Goal: Task Accomplishment & Management: Complete application form

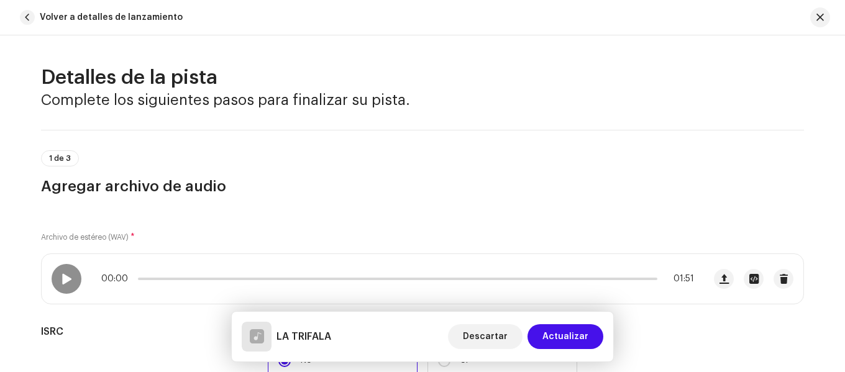
scroll to position [683, 0]
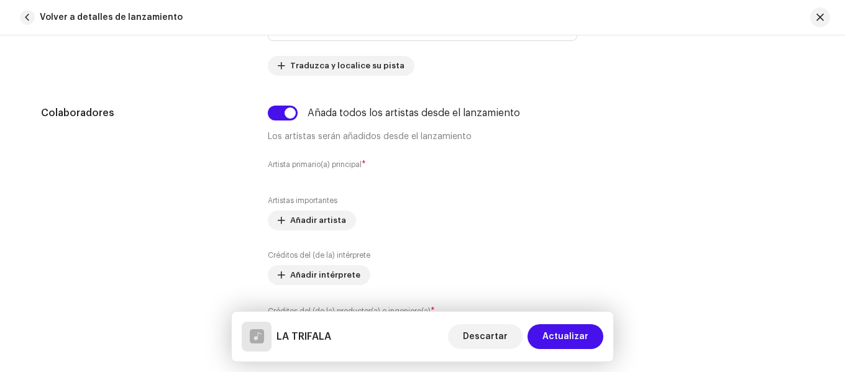
click at [527, 247] on div "Artistas importantes Añadir artista Créditos del (de la) intérprete Añadir inté…" at bounding box center [422, 269] width 309 height 147
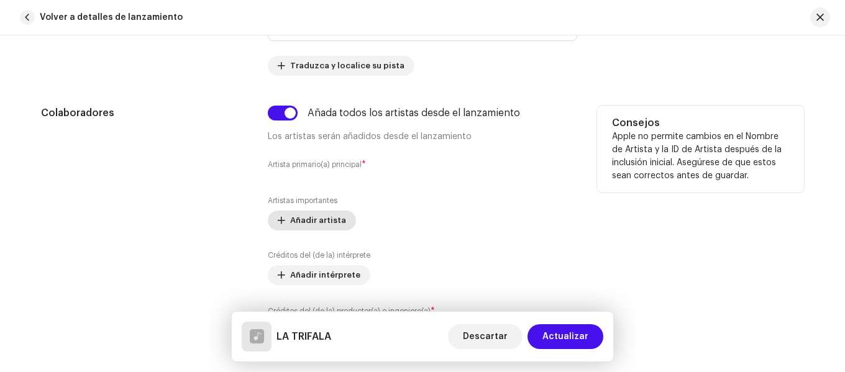
click at [327, 221] on span "Añadir artista" at bounding box center [318, 220] width 56 height 25
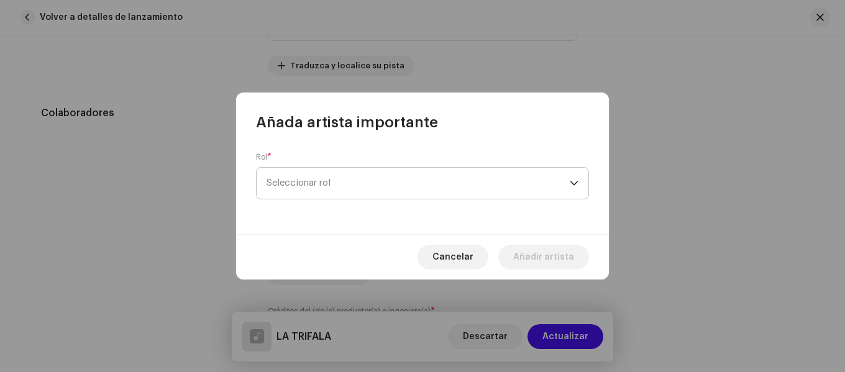
click at [340, 176] on span "Seleccionar rol" at bounding box center [418, 183] width 303 height 31
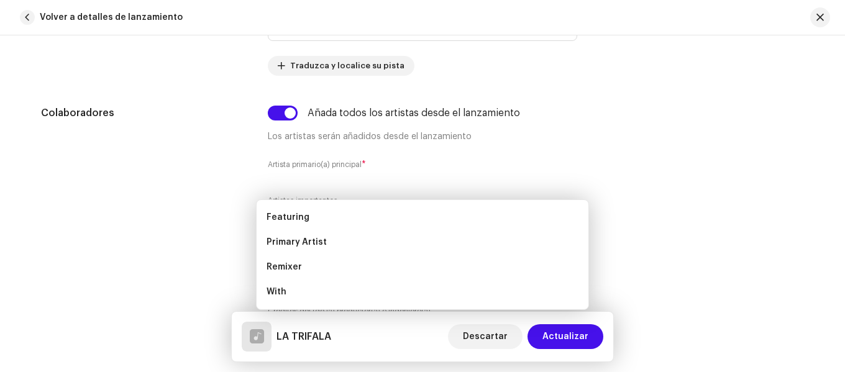
drag, startPoint x: 4, startPoint y: 214, endPoint x: 47, endPoint y: 202, distance: 44.5
click at [10, 211] on div "Añada artista importante Rol * Seleccionar rol Cancelar Añadir artista" at bounding box center [422, 186] width 845 height 372
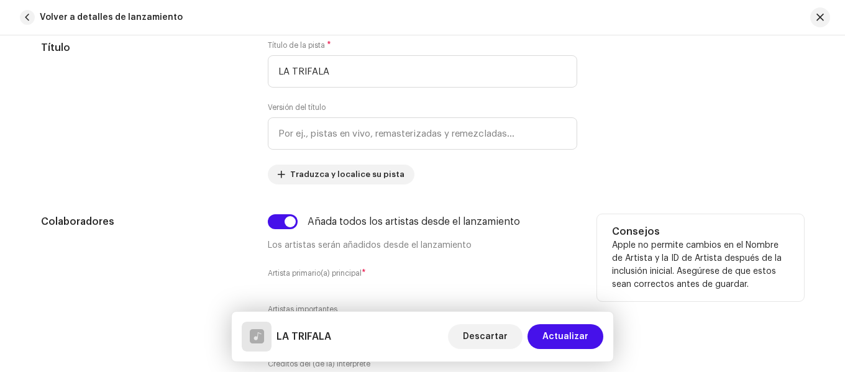
scroll to position [637, 0]
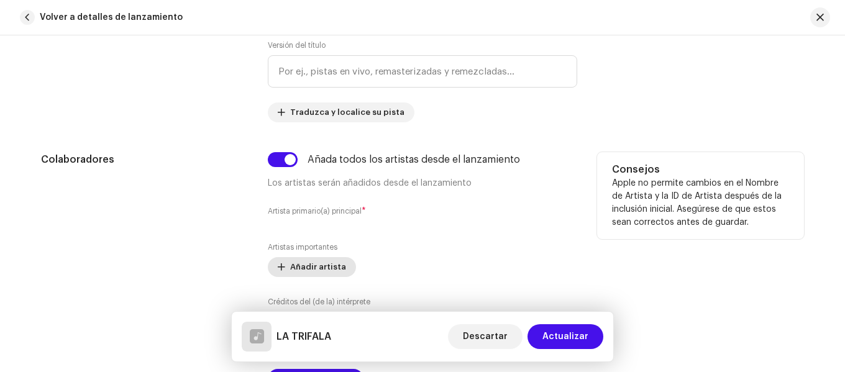
click at [313, 269] on span "Añadir artista" at bounding box center [318, 267] width 56 height 25
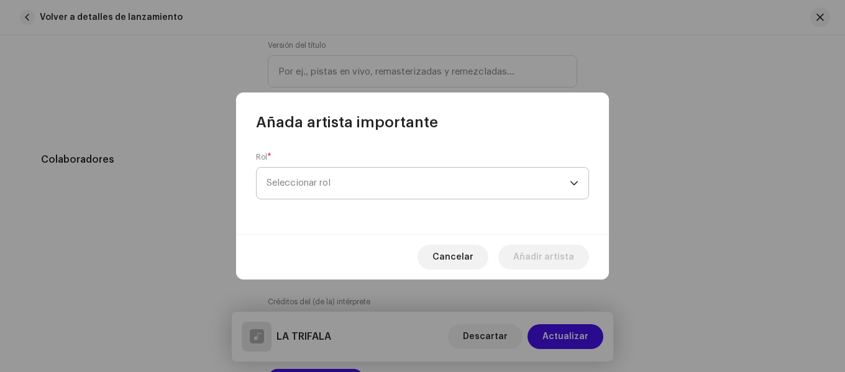
click at [324, 180] on span "Seleccionar rol" at bounding box center [418, 183] width 303 height 31
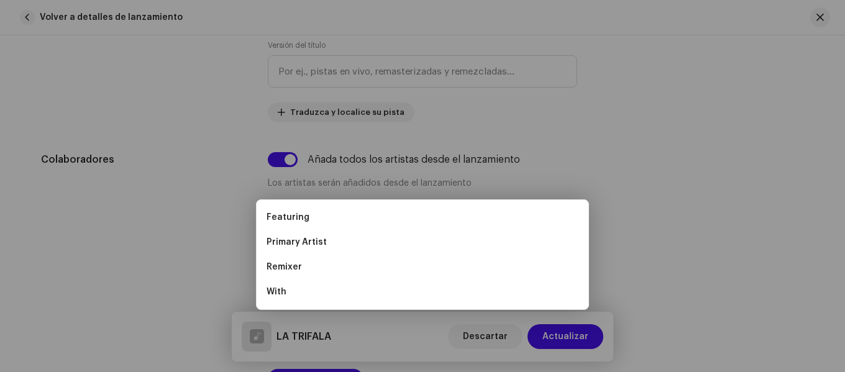
click at [216, 225] on div "Añada artista importante Rol * Seleccionar rol Cancelar Añadir artista" at bounding box center [422, 186] width 845 height 372
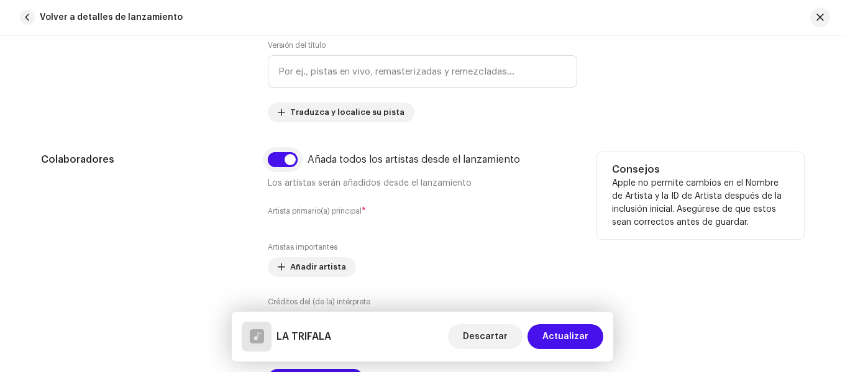
click at [284, 163] on input "checkbox" at bounding box center [283, 159] width 30 height 15
checkbox input "false"
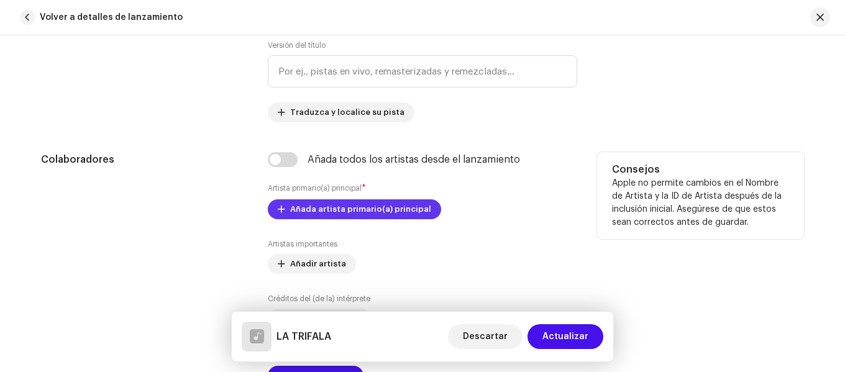
click at [309, 214] on span "Añada artista primario(a) principal" at bounding box center [360, 209] width 141 height 25
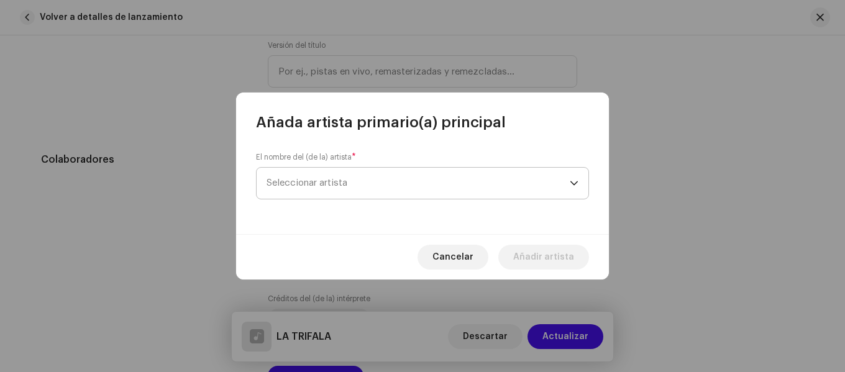
click at [313, 175] on span "Seleccionar artista" at bounding box center [418, 183] width 303 height 31
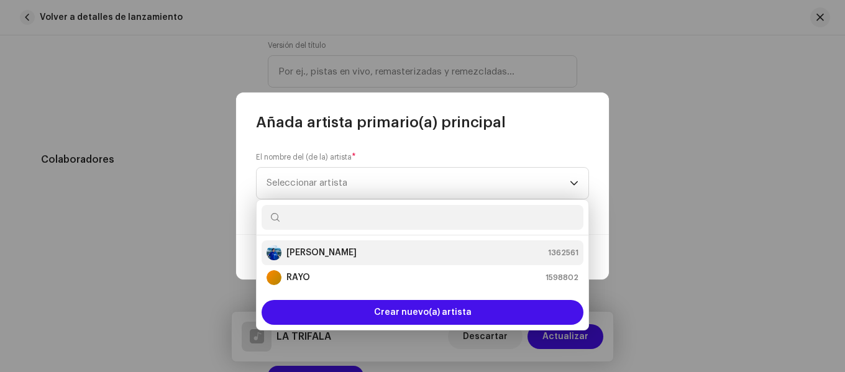
click at [313, 253] on strong "[PERSON_NAME]" at bounding box center [321, 253] width 70 height 12
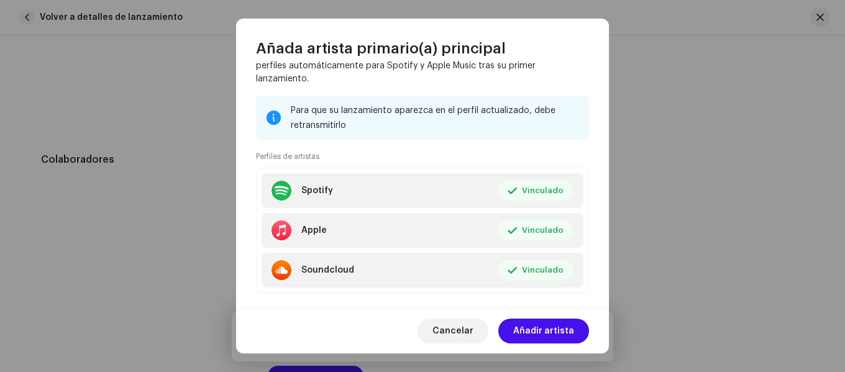
scroll to position [167, 0]
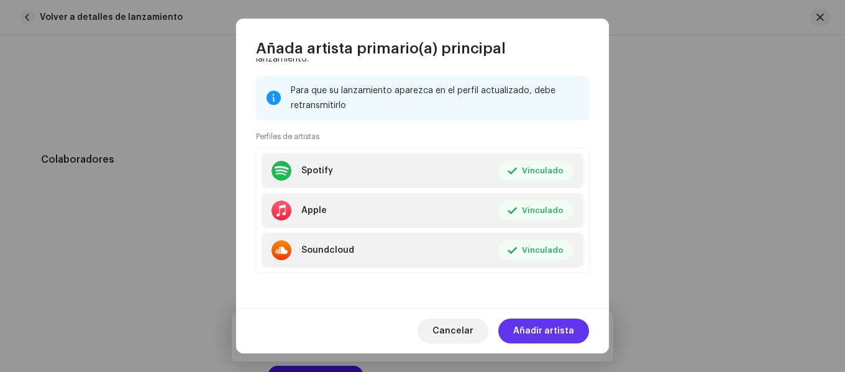
click at [531, 329] on span "Añadir artista" at bounding box center [543, 331] width 61 height 25
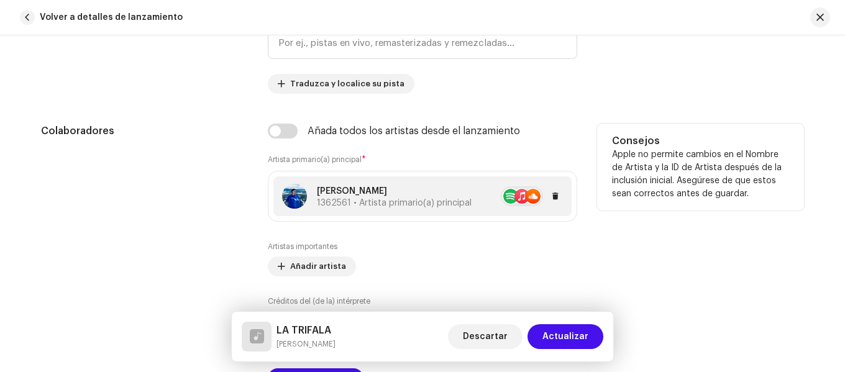
scroll to position [637, 0]
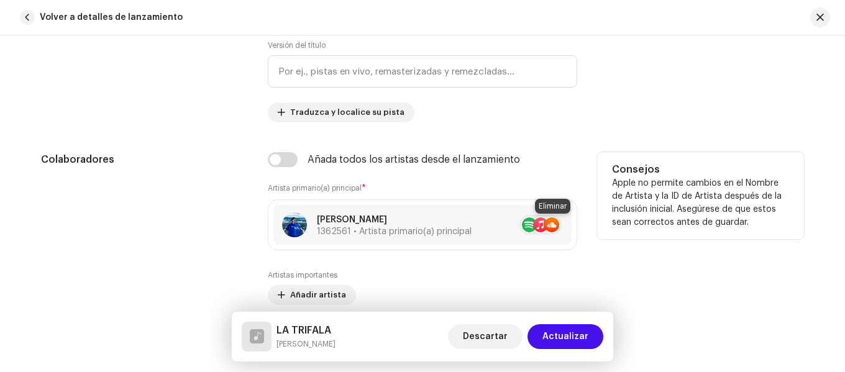
click at [570, 224] on span at bounding box center [573, 225] width 7 height 10
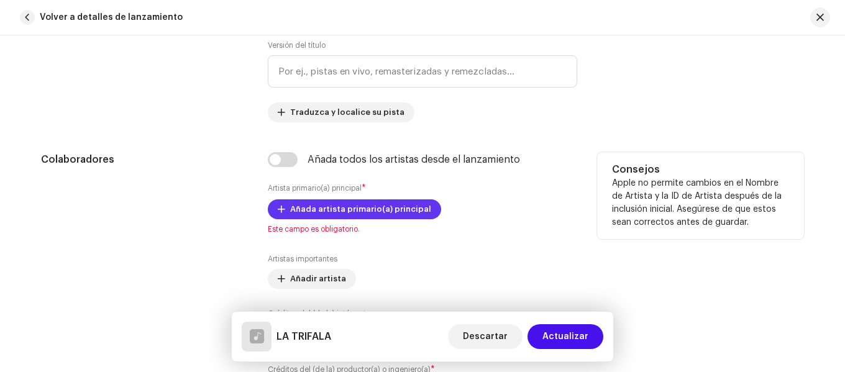
click at [352, 217] on span "Añada artista primario(a) principal" at bounding box center [360, 209] width 141 height 25
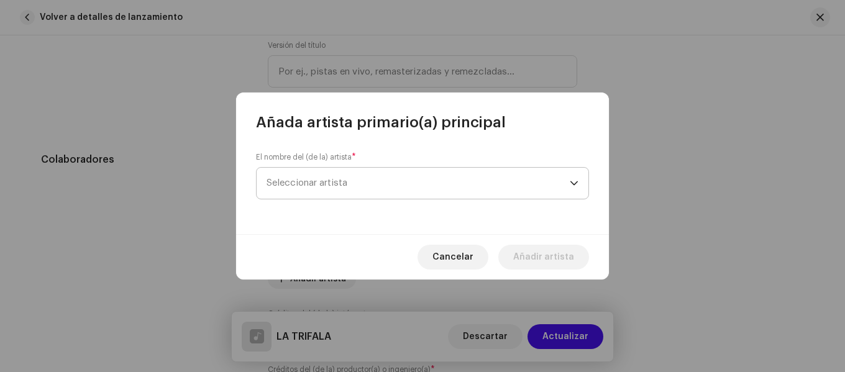
click at [369, 188] on span "Seleccionar artista" at bounding box center [418, 183] width 303 height 31
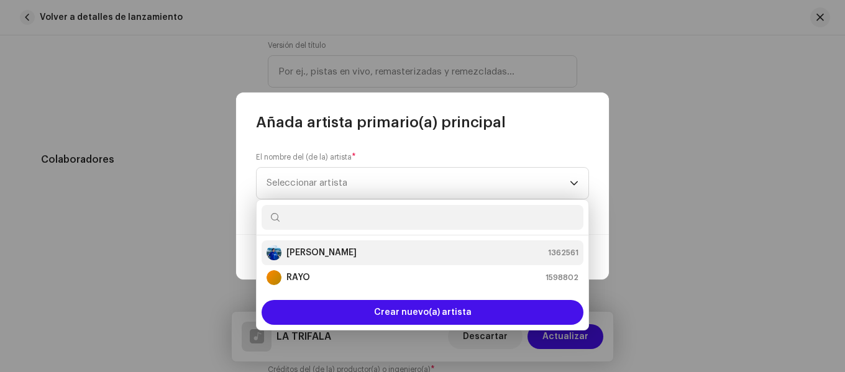
click at [357, 250] on div "[PERSON_NAME] 1362561" at bounding box center [423, 252] width 312 height 15
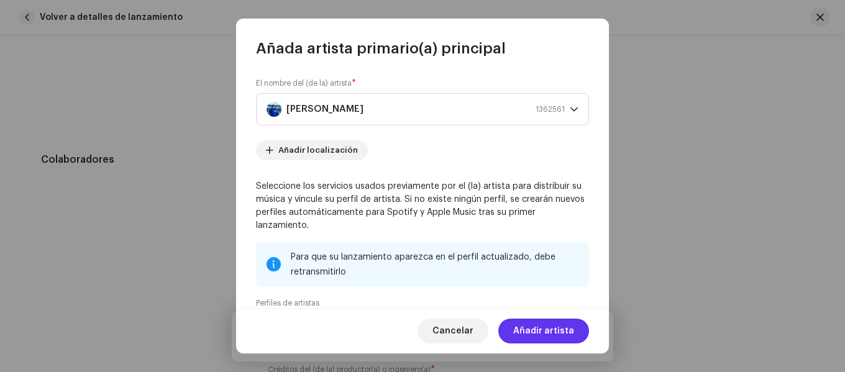
click at [547, 326] on span "Añadir artista" at bounding box center [543, 331] width 61 height 25
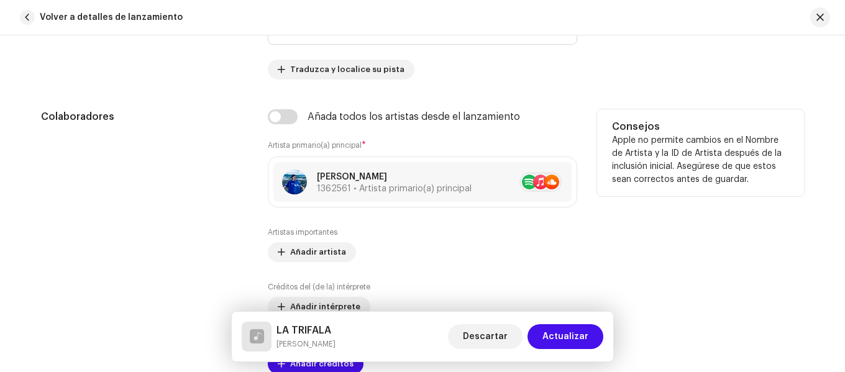
scroll to position [761, 0]
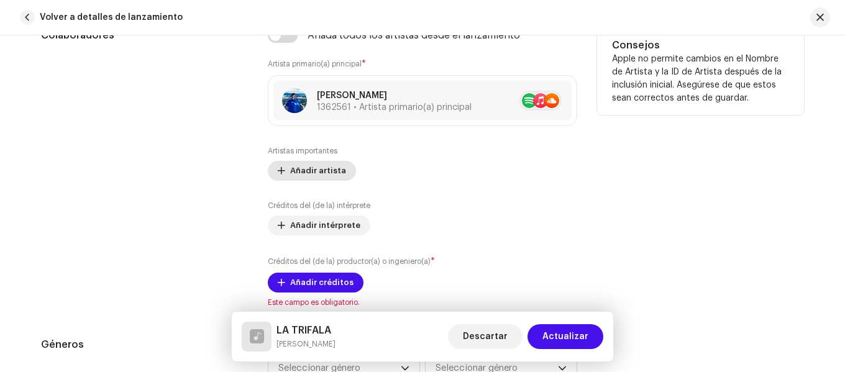
click at [304, 167] on span "Añadir artista" at bounding box center [318, 170] width 56 height 25
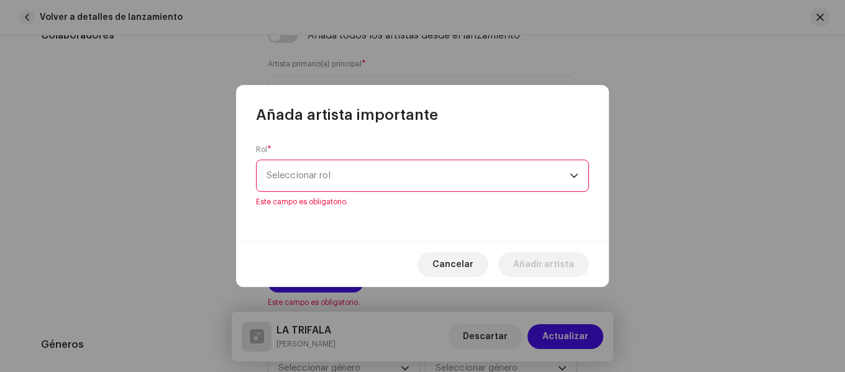
click at [510, 94] on div "Añada artista importante" at bounding box center [422, 105] width 373 height 40
click at [460, 267] on span "Cancelar" at bounding box center [452, 264] width 41 height 25
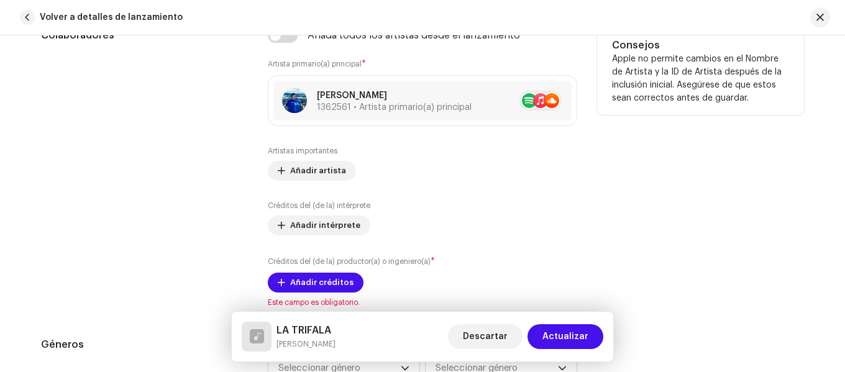
scroll to position [699, 0]
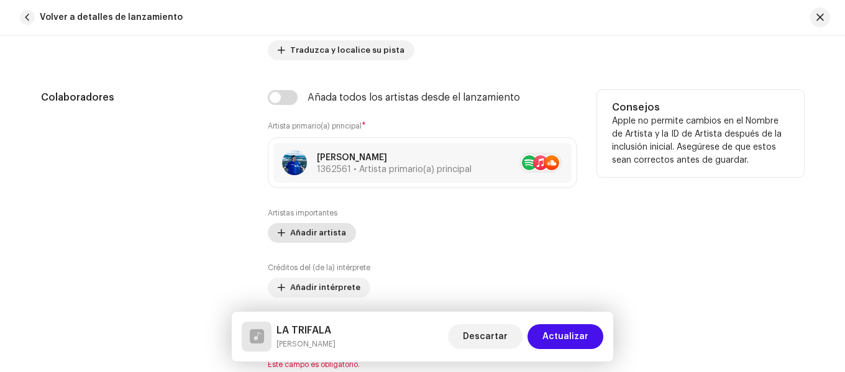
click at [291, 228] on span "Añadir artista" at bounding box center [318, 233] width 56 height 25
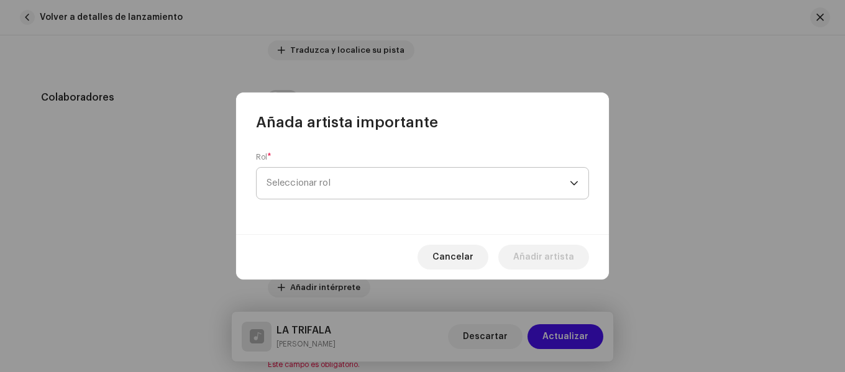
click at [321, 181] on span "Seleccionar rol" at bounding box center [418, 183] width 303 height 31
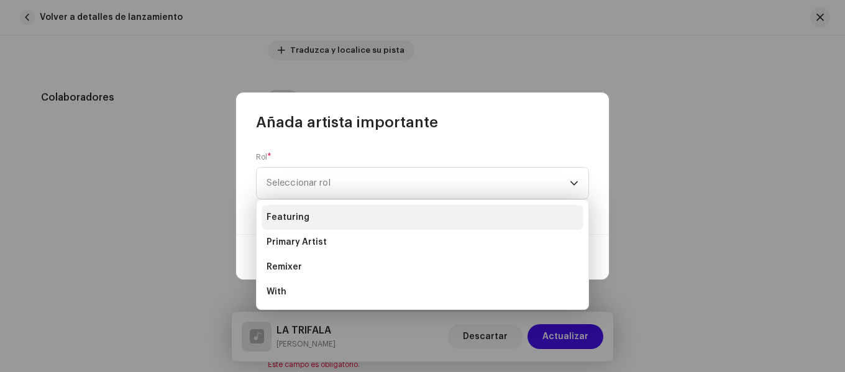
click at [319, 219] on li "Featuring" at bounding box center [423, 217] width 322 height 25
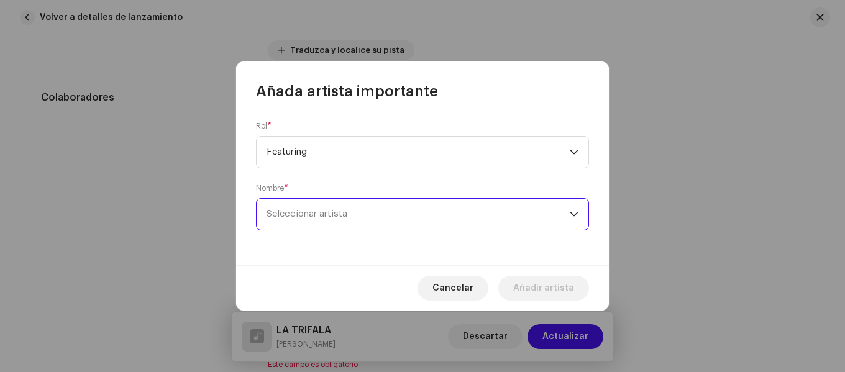
click at [319, 224] on span "Seleccionar artista" at bounding box center [418, 214] width 303 height 31
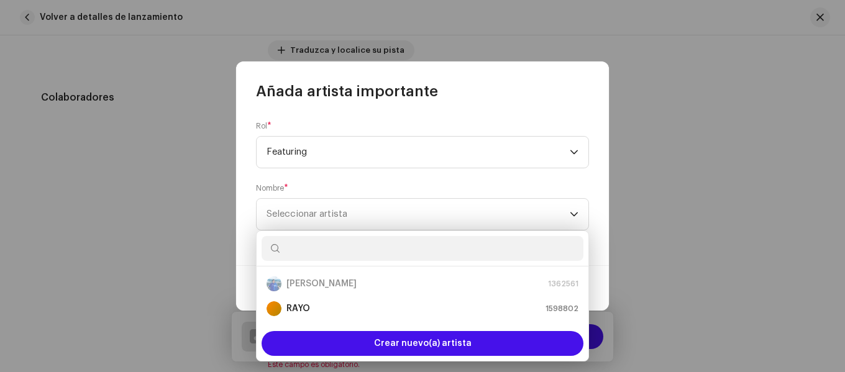
click at [318, 251] on input "text" at bounding box center [423, 248] width 322 height 25
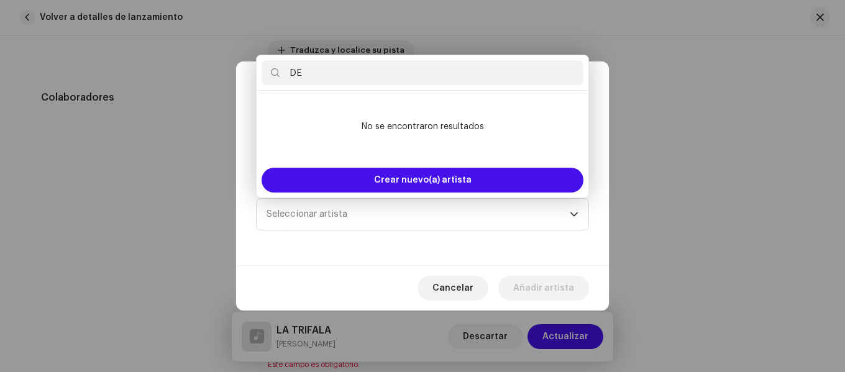
type input "D"
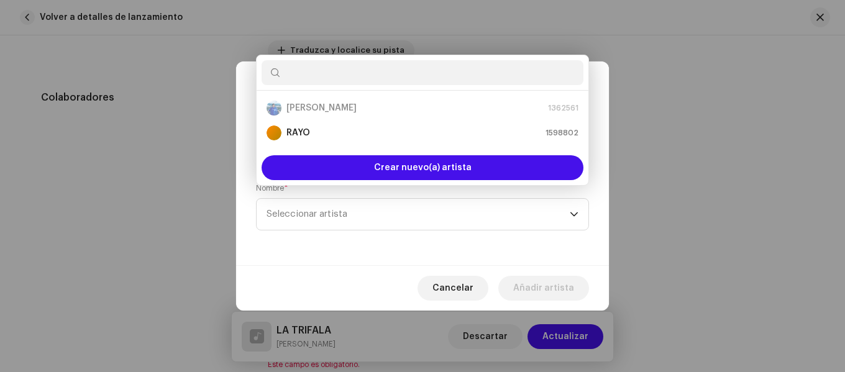
type input "F"
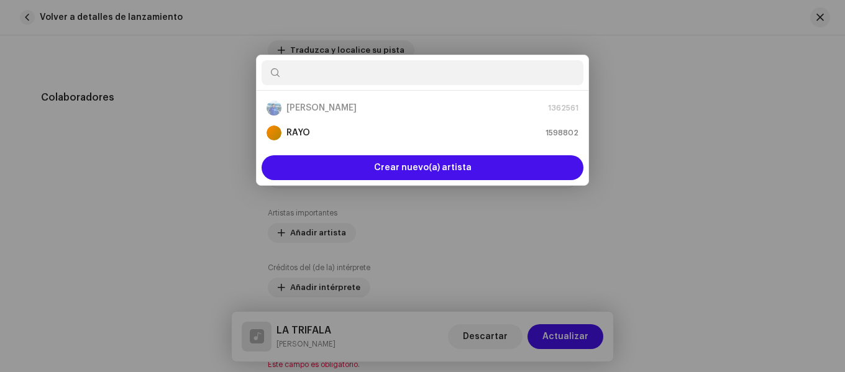
click at [754, 223] on div "Añada artista importante Rol * Featuring Nombre * Seleccionar artista [PERSON_N…" at bounding box center [422, 186] width 845 height 372
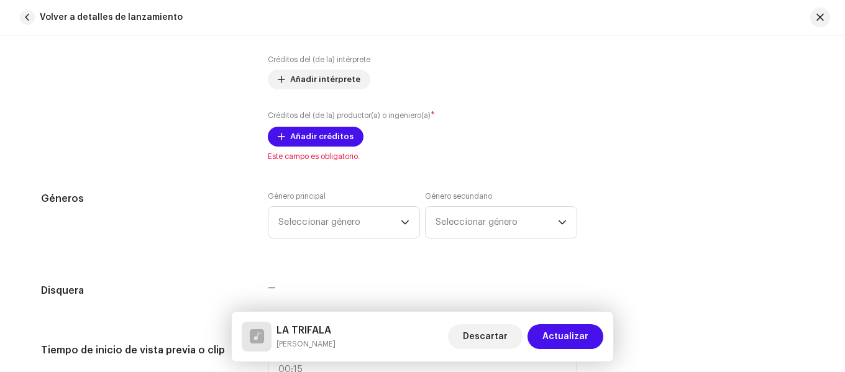
scroll to position [885, 0]
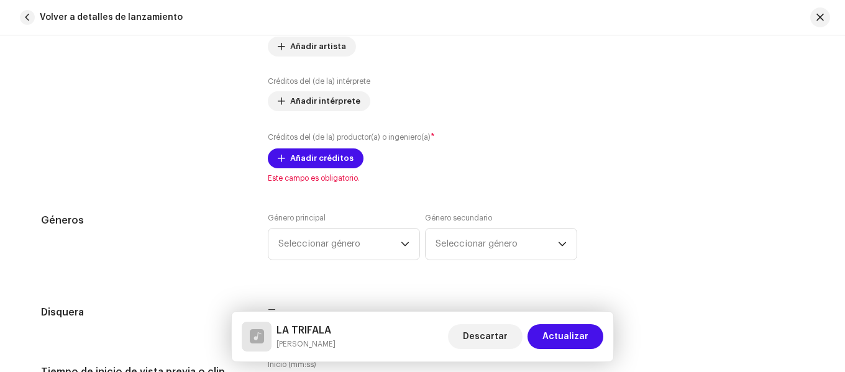
click at [281, 139] on small "Créditos del (de la) productor(a) o ingeniero(a)" at bounding box center [349, 137] width 163 height 7
click at [295, 147] on div "Créditos del (de la) productor(a) o ingeniero(a) * Añadir créditos" at bounding box center [422, 149] width 309 height 37
click at [296, 158] on span "Añadir créditos" at bounding box center [321, 158] width 63 height 25
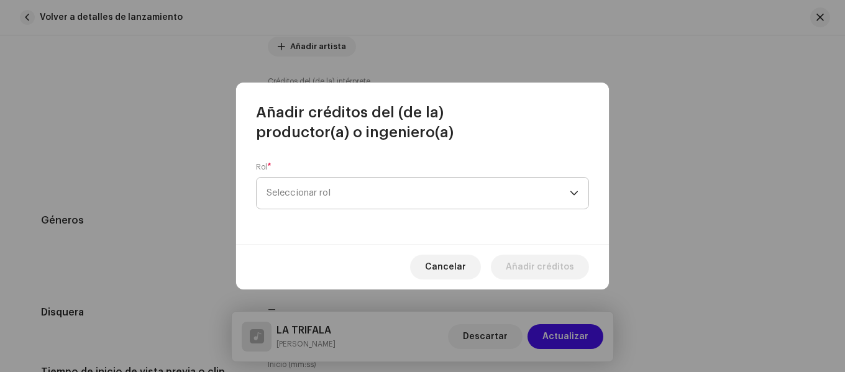
click at [328, 199] on span "Seleccionar rol" at bounding box center [418, 193] width 303 height 31
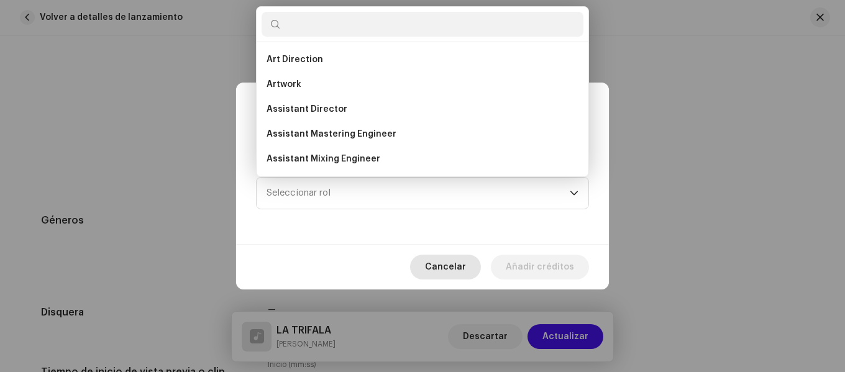
click at [455, 270] on span "Cancelar" at bounding box center [445, 267] width 41 height 25
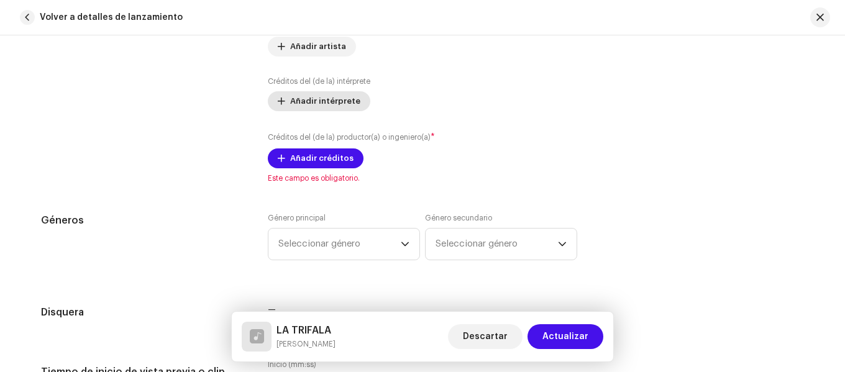
click at [344, 102] on span "Añadir intérprete" at bounding box center [325, 101] width 70 height 25
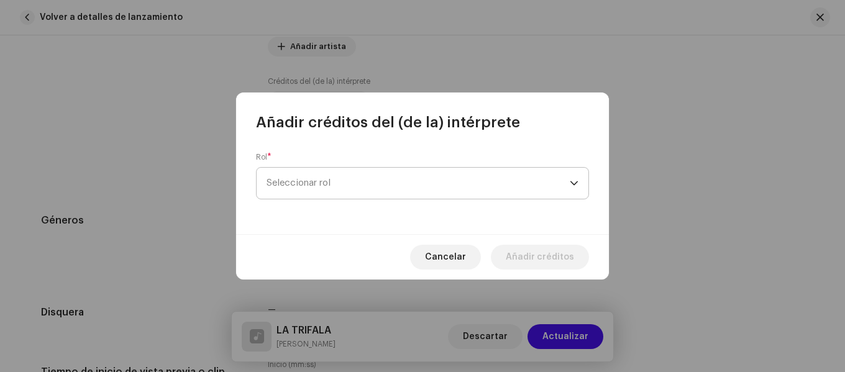
click at [356, 186] on span "Seleccionar rol" at bounding box center [418, 183] width 303 height 31
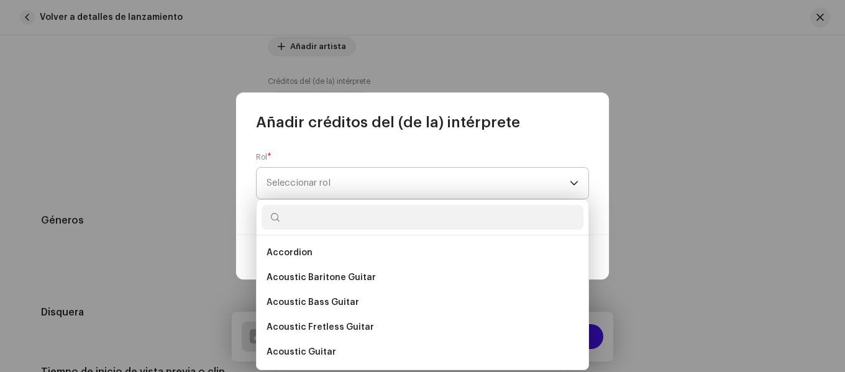
drag, startPoint x: 358, startPoint y: 184, endPoint x: 446, endPoint y: 183, distance: 88.2
click at [359, 183] on span "Seleccionar rol" at bounding box center [418, 183] width 303 height 31
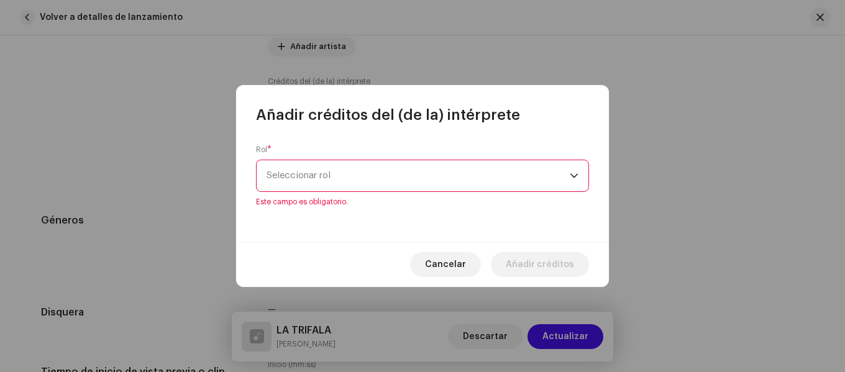
click at [459, 257] on span "Cancelar" at bounding box center [445, 264] width 41 height 25
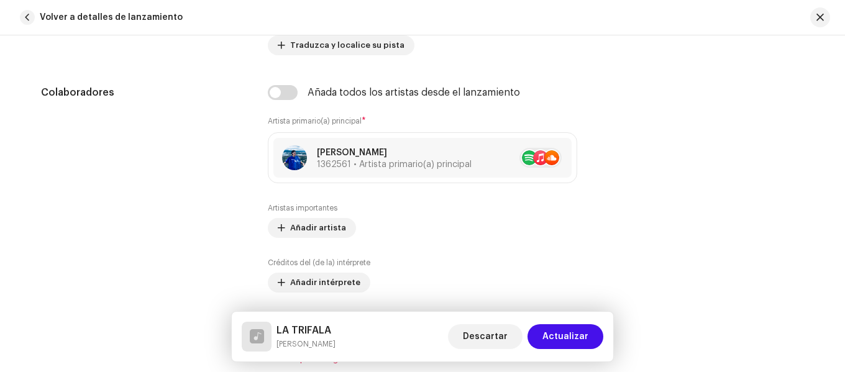
scroll to position [699, 0]
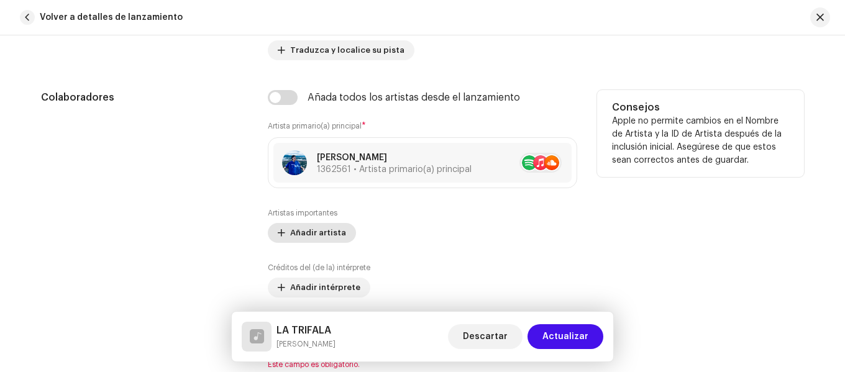
click at [308, 227] on span "Añadir artista" at bounding box center [318, 233] width 56 height 25
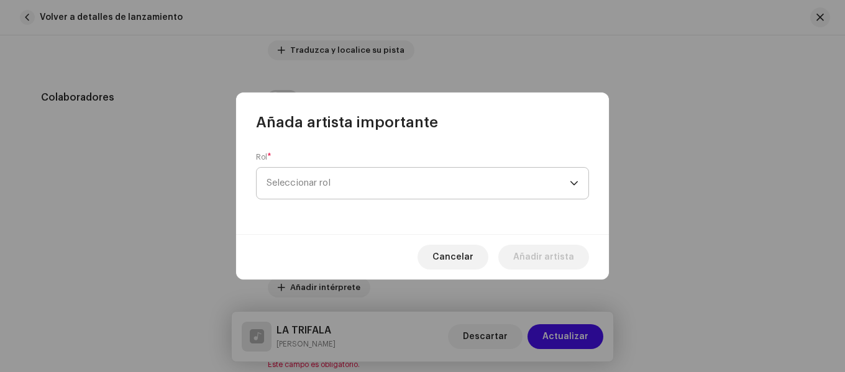
click at [326, 190] on span "Seleccionar rol" at bounding box center [418, 183] width 303 height 31
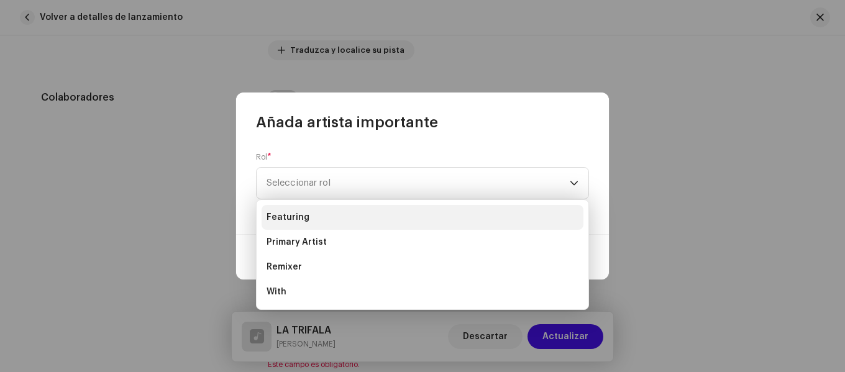
click at [318, 217] on li "Featuring" at bounding box center [423, 217] width 322 height 25
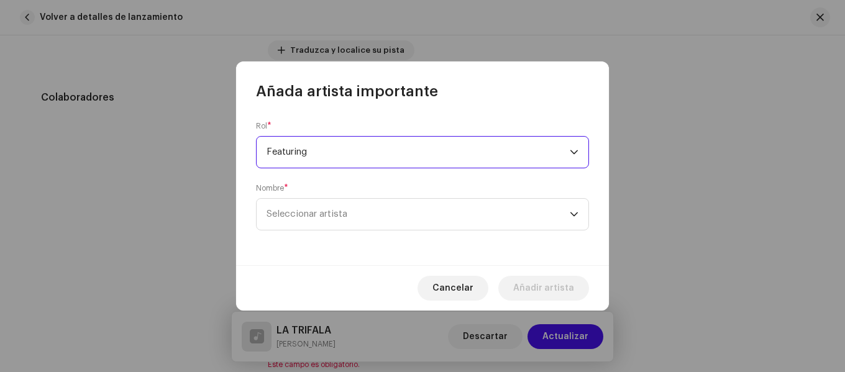
click at [358, 137] on span "Featuring" at bounding box center [418, 152] width 303 height 31
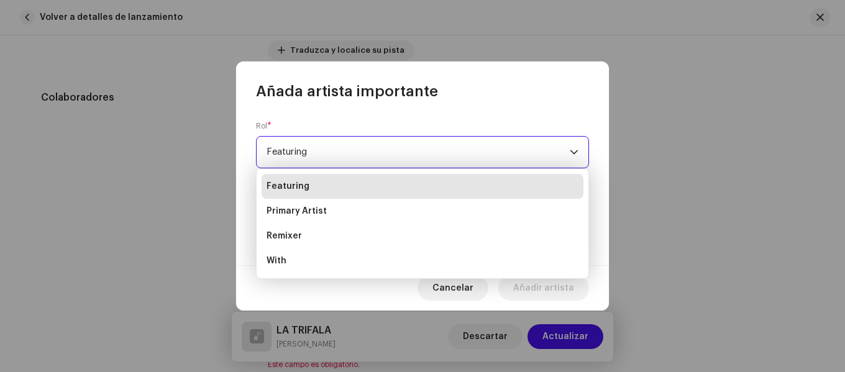
click at [340, 181] on li "Featuring" at bounding box center [423, 186] width 322 height 25
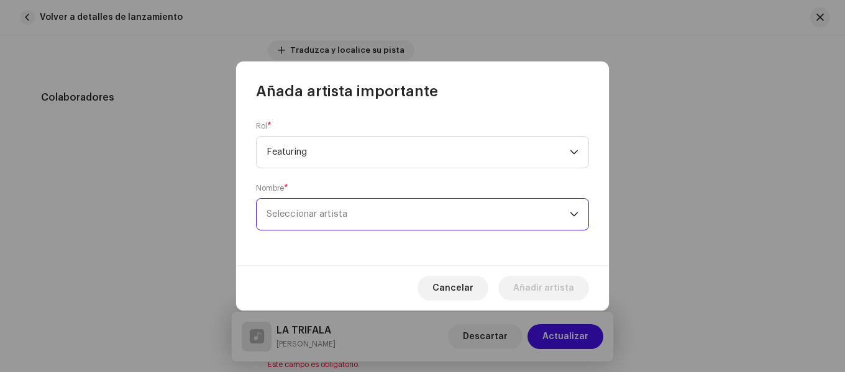
click at [311, 215] on span "Seleccionar artista" at bounding box center [307, 213] width 81 height 9
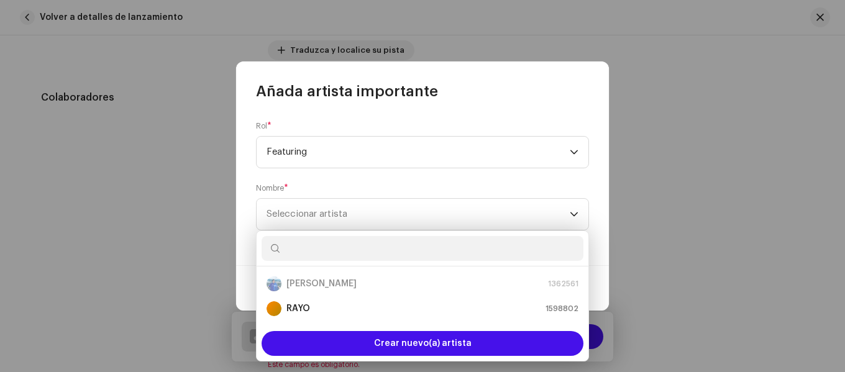
click at [309, 253] on input "text" at bounding box center [423, 248] width 322 height 25
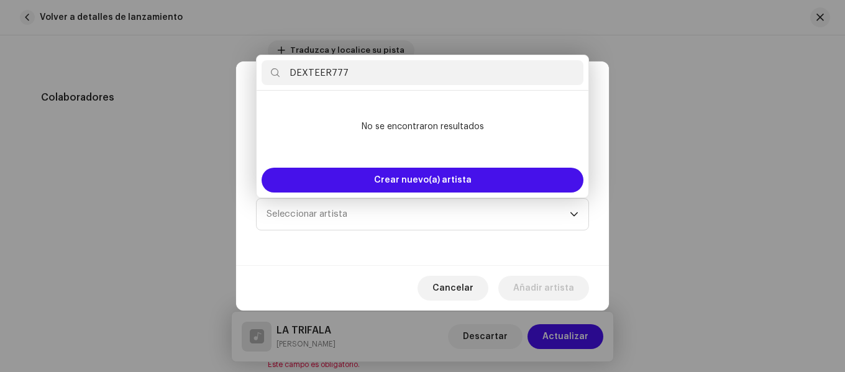
drag, startPoint x: 296, startPoint y: 70, endPoint x: 405, endPoint y: 73, distance: 108.8
click at [405, 73] on input "DEXTEER777" at bounding box center [423, 72] width 322 height 25
type input "Dexteer777"
click at [456, 282] on span "Cancelar" at bounding box center [452, 288] width 41 height 25
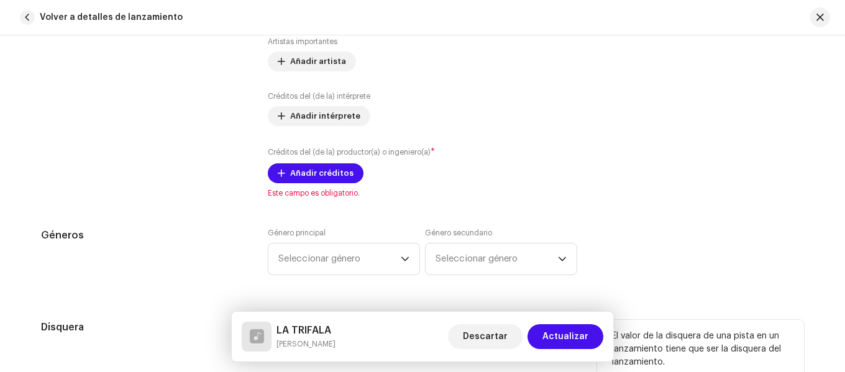
scroll to position [761, 0]
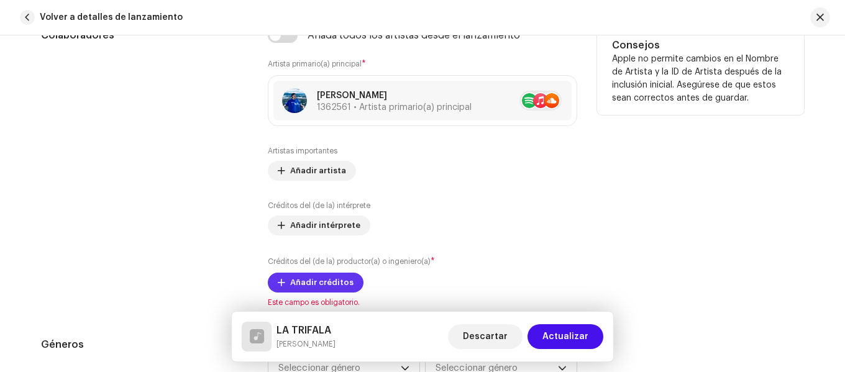
click at [327, 275] on span "Añadir créditos" at bounding box center [321, 282] width 63 height 25
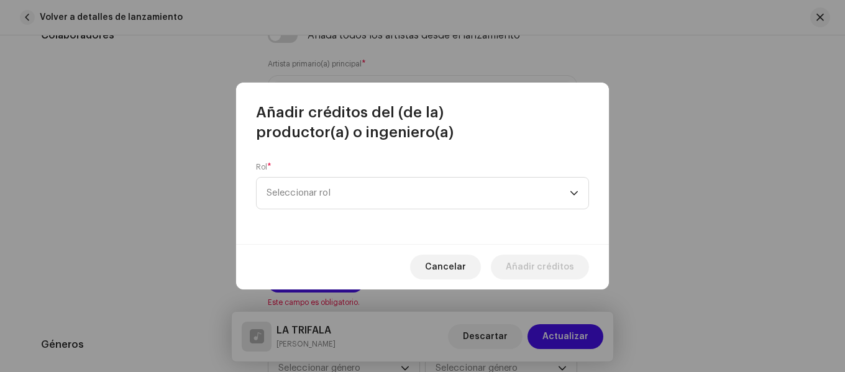
click at [340, 155] on div "Rol * Seleccionar rol" at bounding box center [422, 193] width 373 height 102
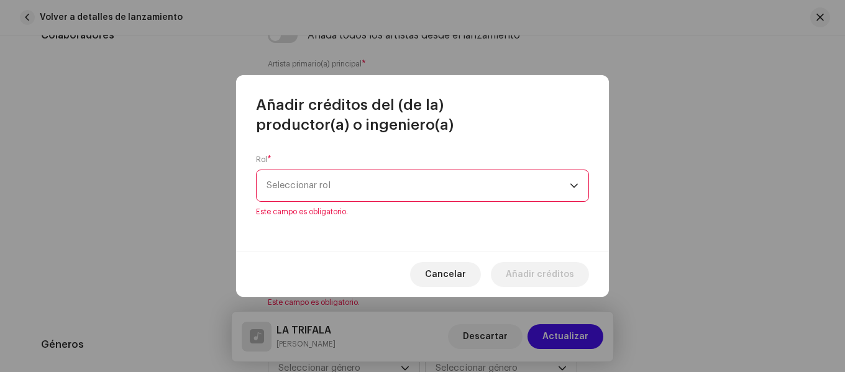
click at [325, 191] on span "Seleccionar rol" at bounding box center [418, 185] width 303 height 31
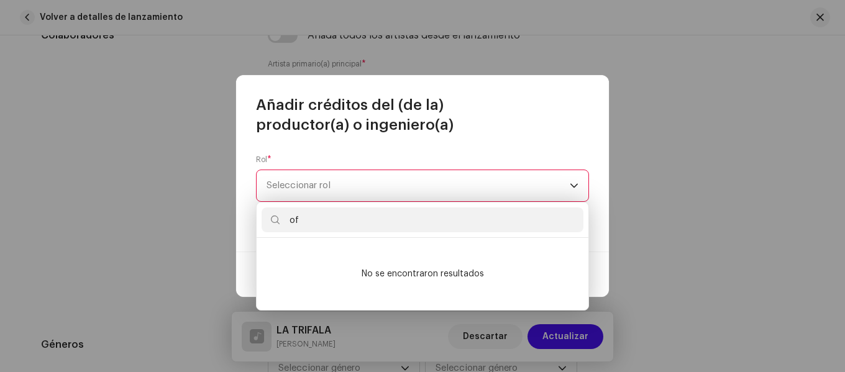
scroll to position [0, 0]
type input "off"
click at [577, 188] on icon "dropdown trigger" at bounding box center [574, 185] width 9 height 9
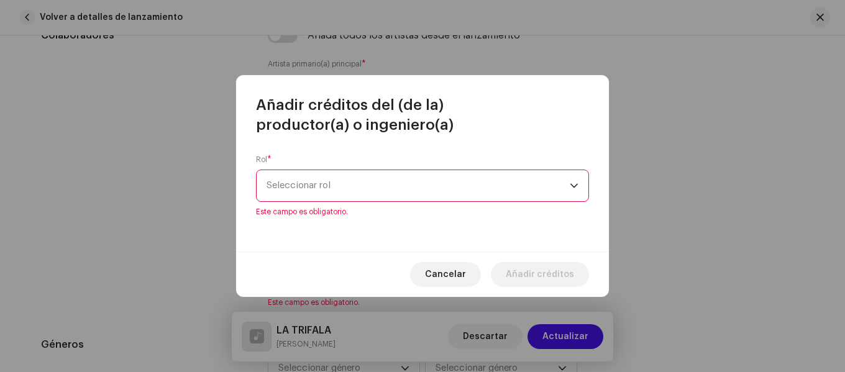
click at [391, 205] on div "Rol * Seleccionar rol Este campo es obligatorio." at bounding box center [422, 186] width 333 height 62
click at [398, 188] on span "Seleccionar rol" at bounding box center [418, 185] width 303 height 31
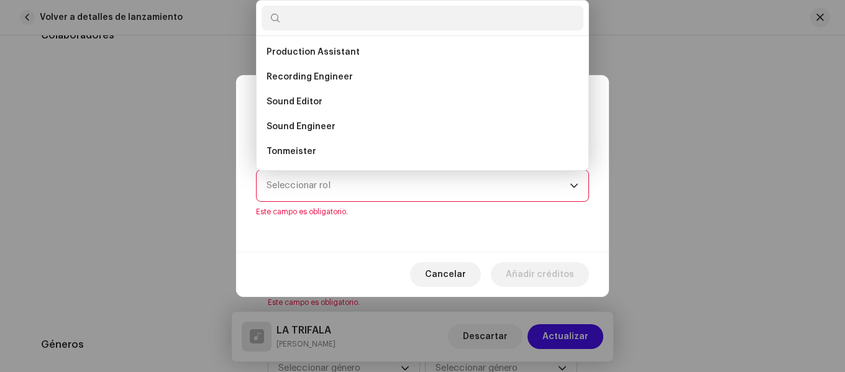
scroll to position [547, 0]
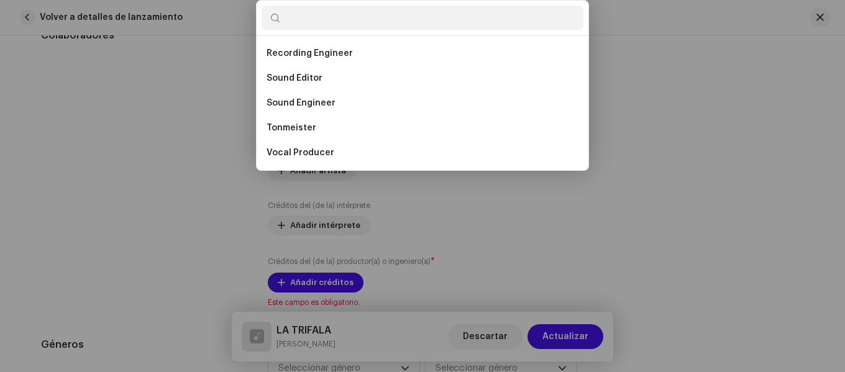
drag, startPoint x: 794, startPoint y: 87, endPoint x: 756, endPoint y: 94, distance: 38.6
click at [788, 91] on div "Añadir créditos del (de la) productor(a) o ingeniero(a) Rol * Seleccionar rol E…" at bounding box center [422, 186] width 845 height 372
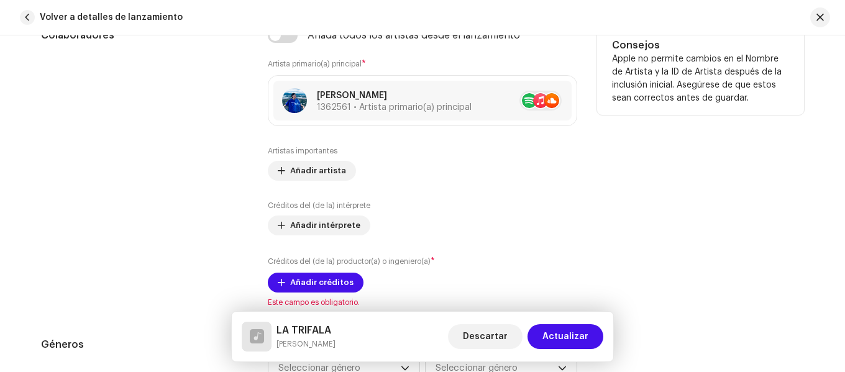
scroll to position [699, 0]
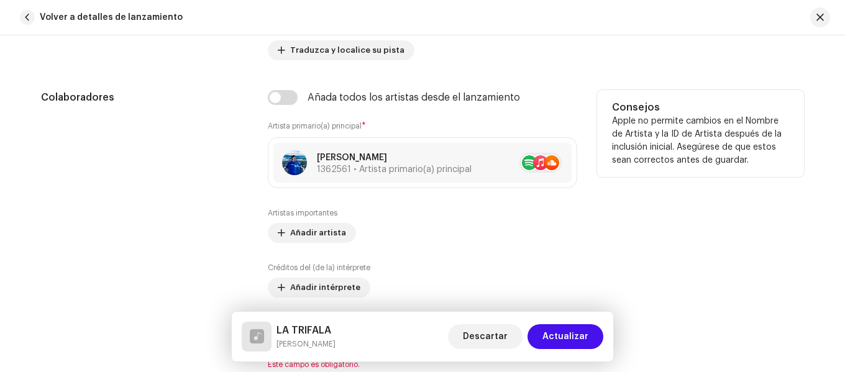
click at [690, 245] on div "Consejos Apple no permite cambios en el Nombre de Artista y la ID de Artista de…" at bounding box center [700, 230] width 207 height 280
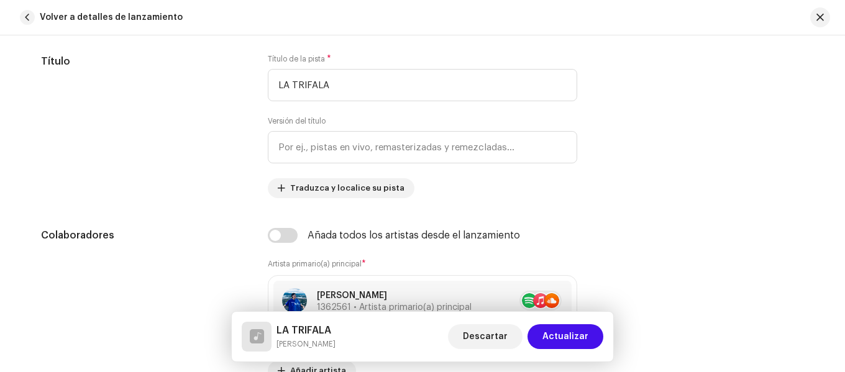
scroll to position [665, 0]
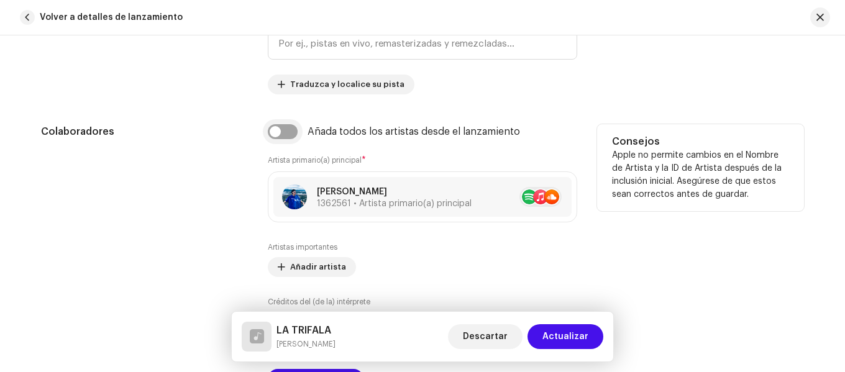
click at [281, 127] on input "checkbox" at bounding box center [283, 131] width 30 height 15
checkbox input "true"
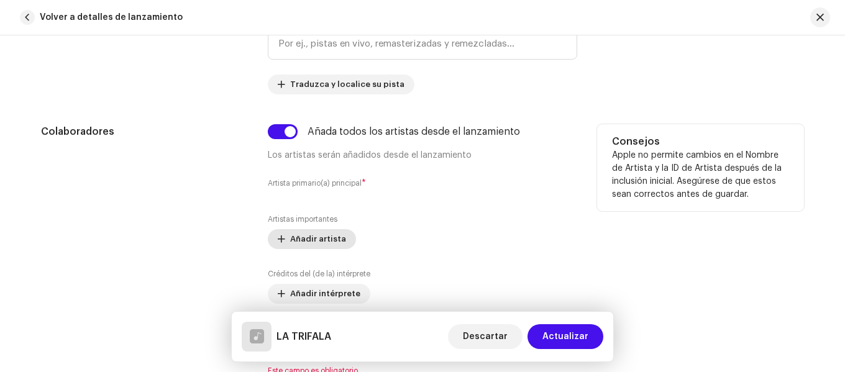
click at [305, 236] on font "Añadir artista" at bounding box center [318, 239] width 56 height 8
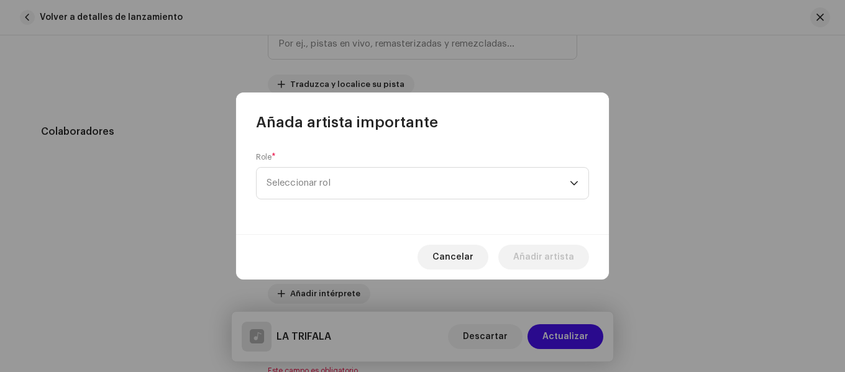
click at [352, 134] on div "Role * Seleccionar rol" at bounding box center [422, 183] width 373 height 102
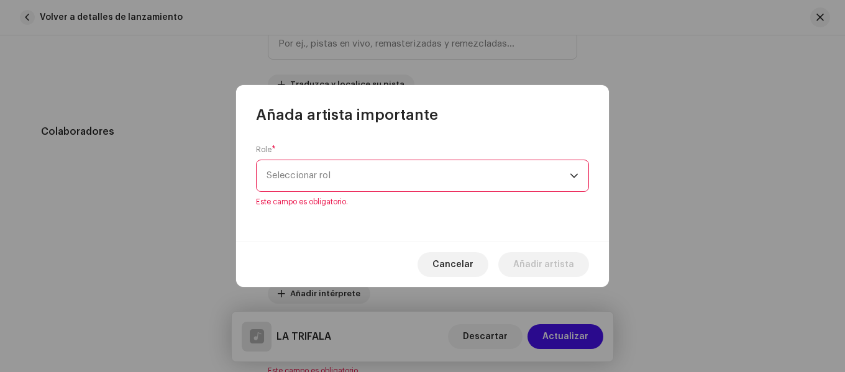
click at [339, 168] on span "Seleccionar rol" at bounding box center [418, 175] width 303 height 31
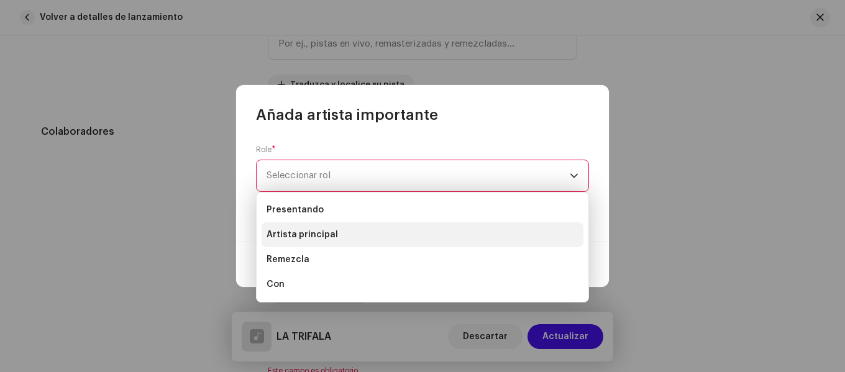
click at [343, 229] on li "Artista principal" at bounding box center [423, 234] width 322 height 25
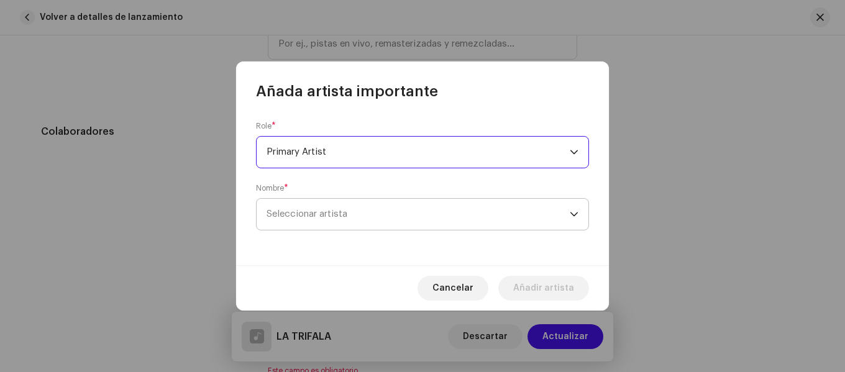
click at [345, 209] on span "Seleccionar artista" at bounding box center [418, 214] width 303 height 31
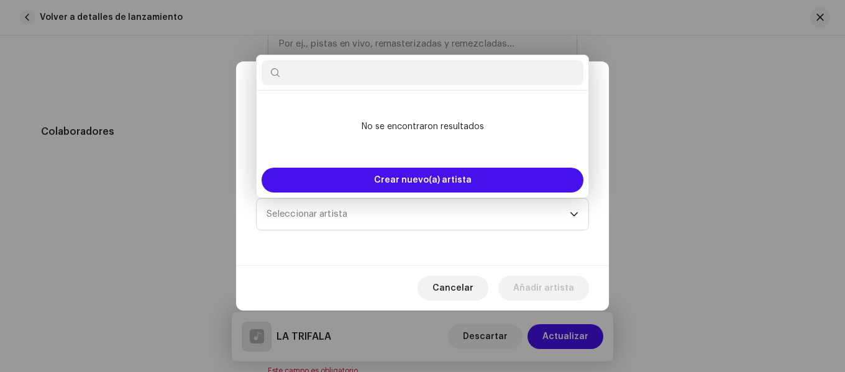
click at [397, 80] on input "text" at bounding box center [423, 72] width 322 height 25
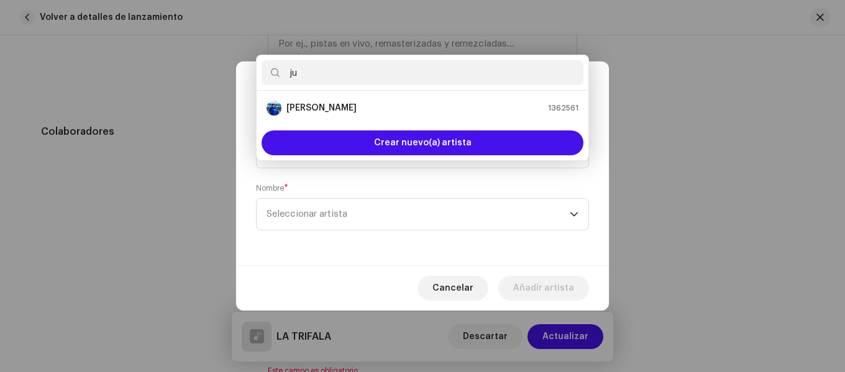
type input "j"
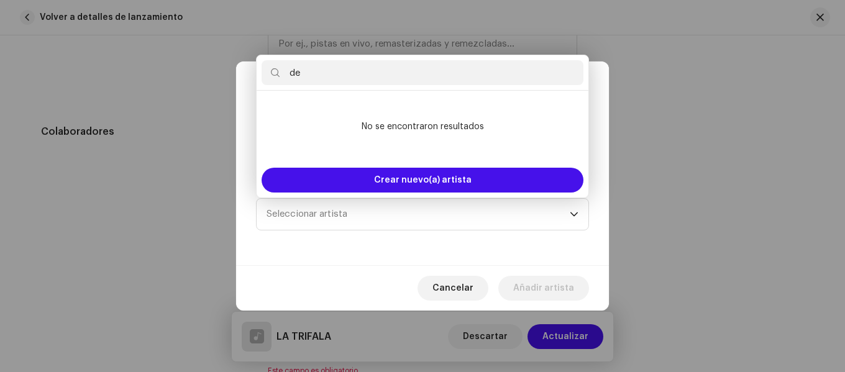
type input "d"
type input "Dexteer"
click at [449, 283] on span "Cancelar" at bounding box center [452, 288] width 41 height 25
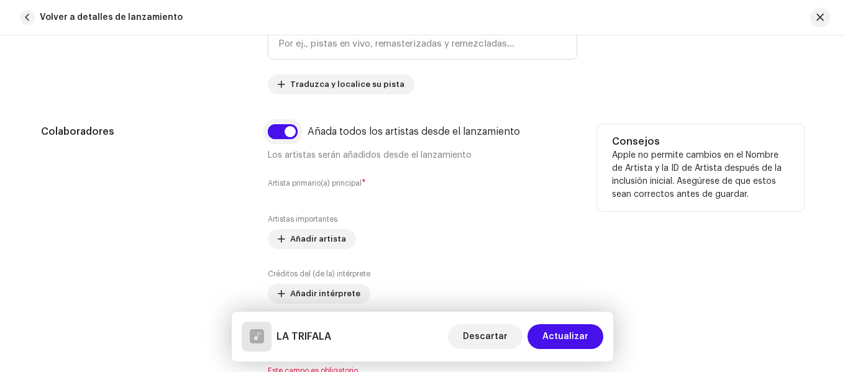
click at [288, 133] on input "checkbox" at bounding box center [283, 131] width 30 height 15
checkbox input "false"
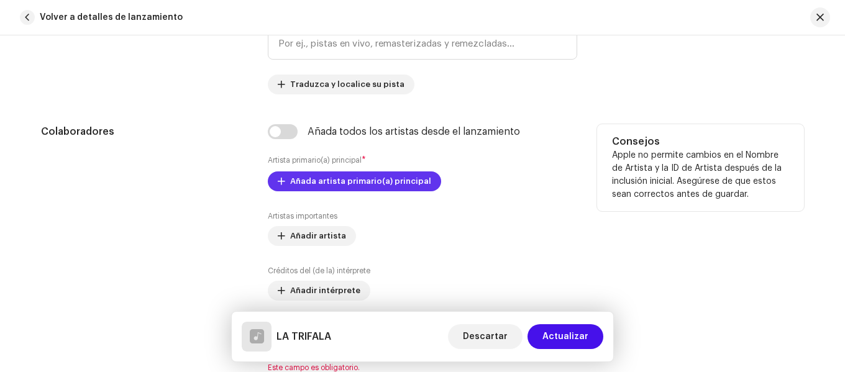
click at [353, 185] on span "Añada artista primario(a) principal" at bounding box center [360, 181] width 141 height 25
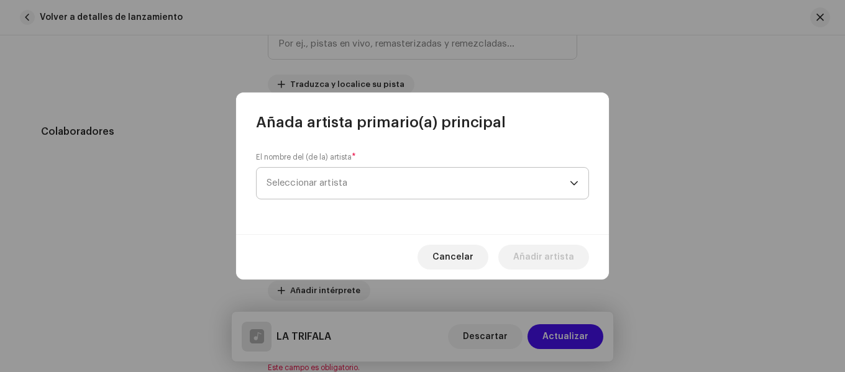
click at [350, 191] on span "Seleccionar artista" at bounding box center [418, 183] width 303 height 31
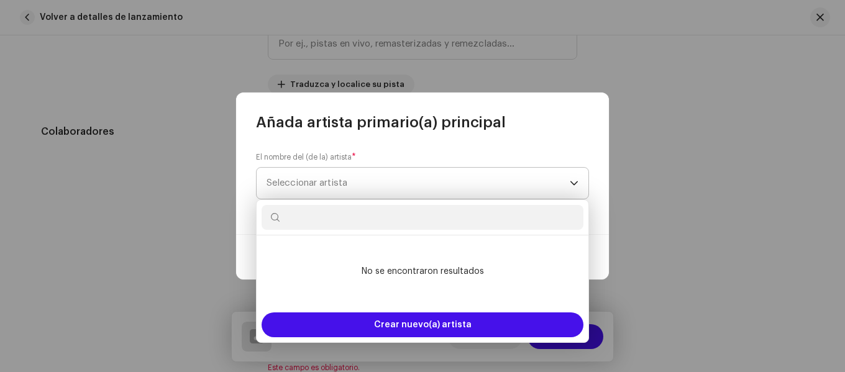
click at [352, 182] on span "Seleccionar artista" at bounding box center [418, 183] width 303 height 31
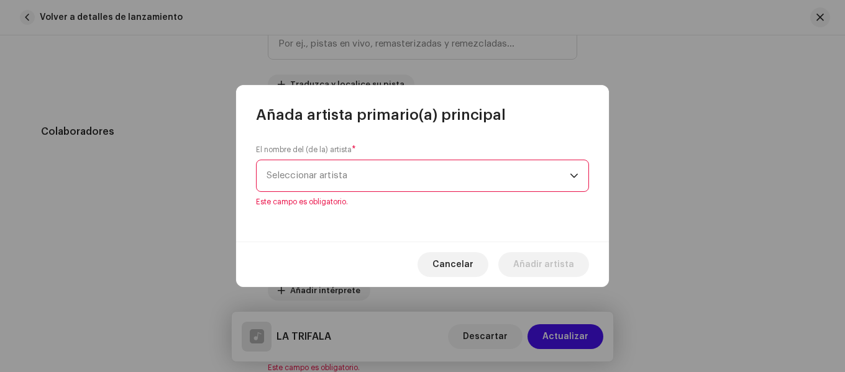
click at [352, 182] on span "Seleccionar artista" at bounding box center [418, 175] width 303 height 31
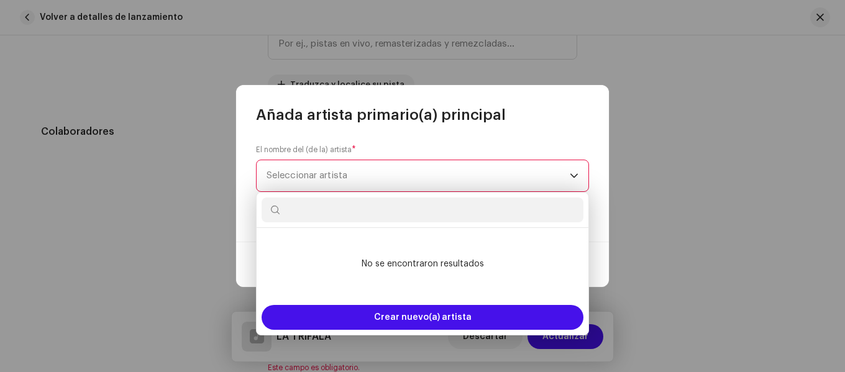
click at [345, 208] on input "text" at bounding box center [423, 210] width 322 height 25
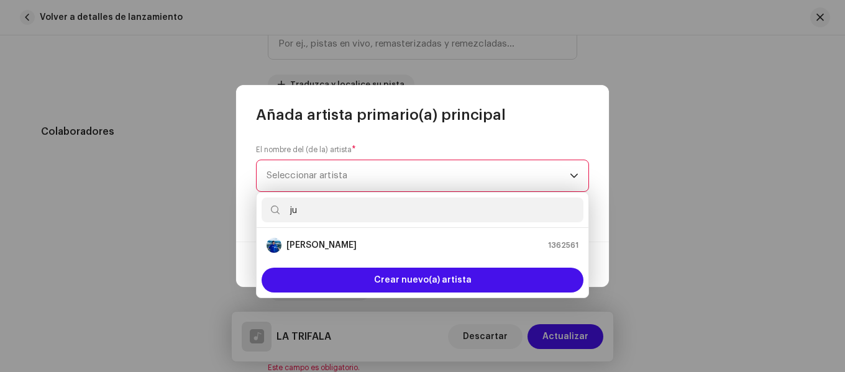
type input "j"
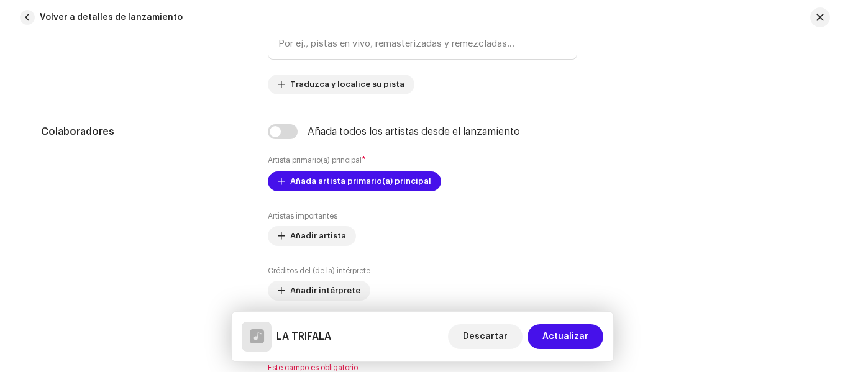
click at [637, 152] on div "Añada artista primario(a) principal El nombre del (de la) artista * Seleccionar…" at bounding box center [422, 186] width 845 height 372
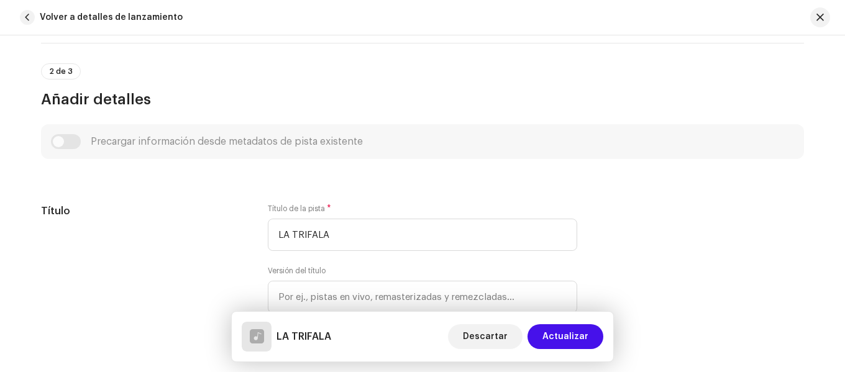
scroll to position [373, 0]
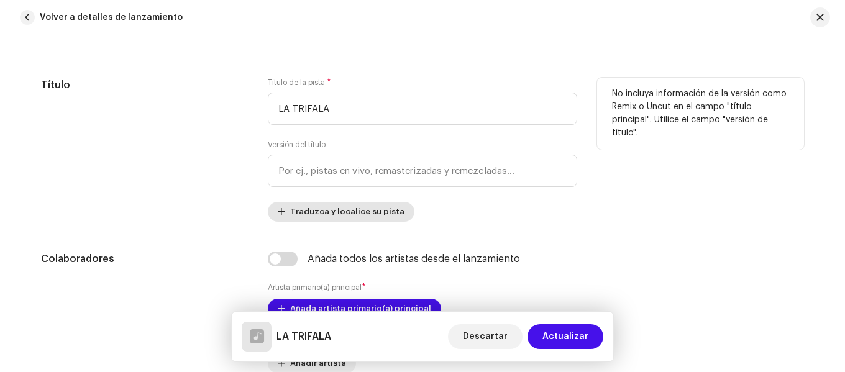
scroll to position [559, 0]
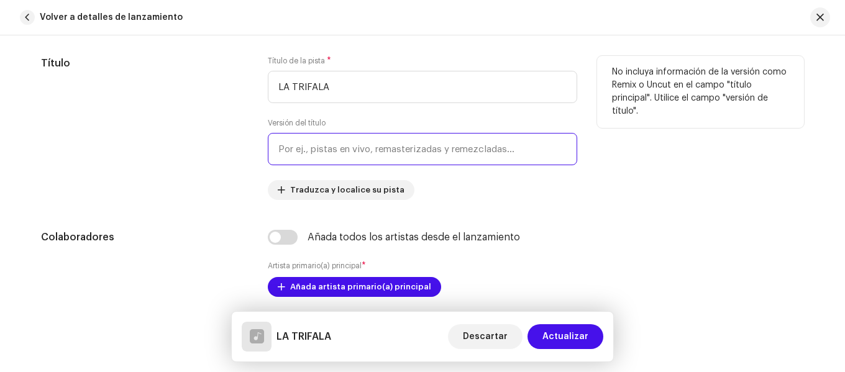
click at [420, 157] on input "text" at bounding box center [422, 149] width 309 height 32
click at [412, 149] on input "text" at bounding box center [422, 149] width 309 height 32
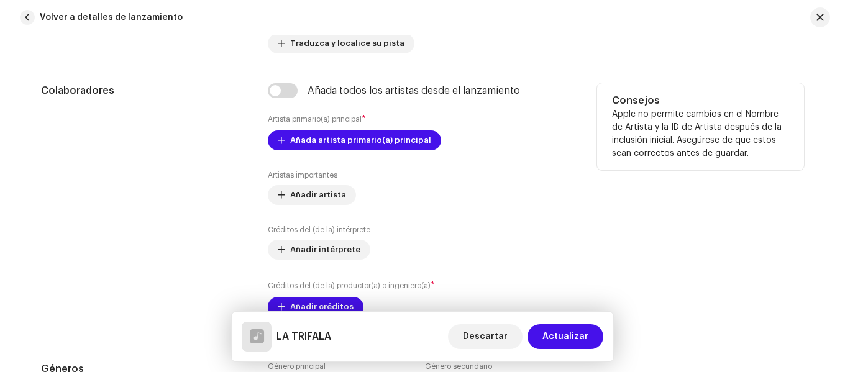
scroll to position [683, 0]
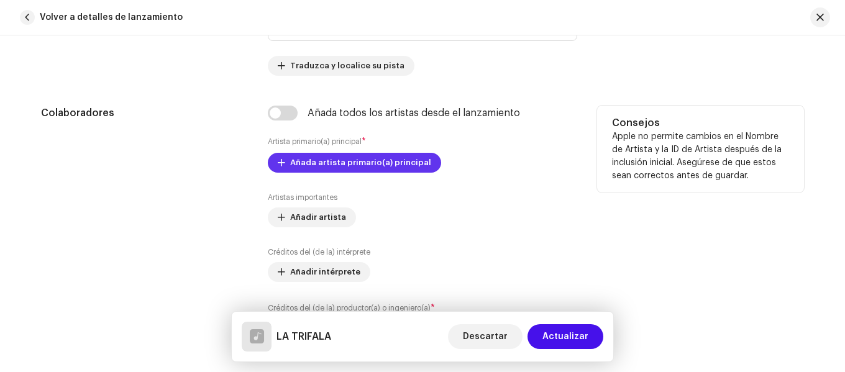
click at [355, 154] on span "Añada artista primario(a) principal" at bounding box center [360, 162] width 141 height 25
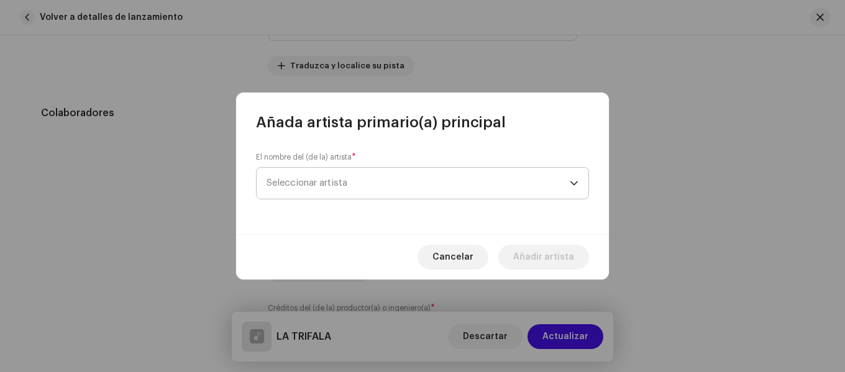
click at [291, 182] on span "Seleccionar artista" at bounding box center [307, 182] width 81 height 9
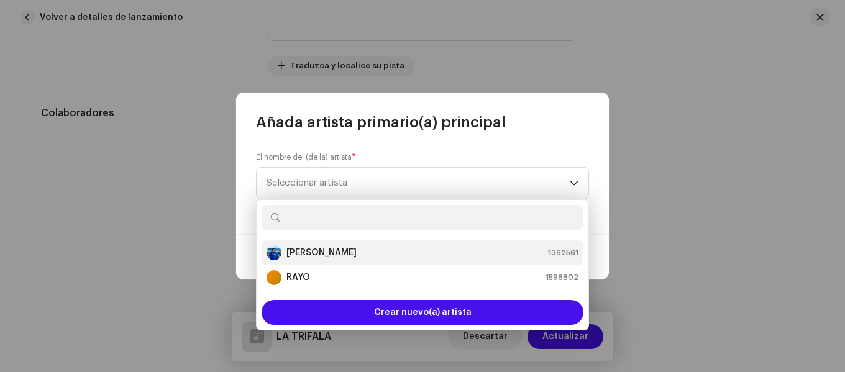
click at [336, 251] on font "[PERSON_NAME]" at bounding box center [321, 253] width 70 height 9
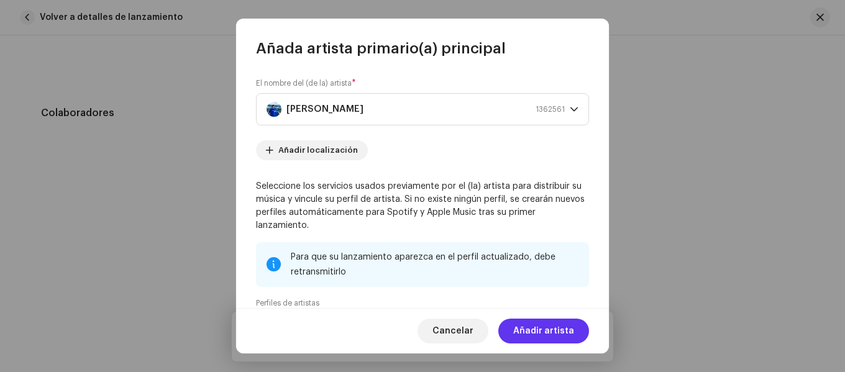
click at [565, 332] on font "Añadir artista" at bounding box center [543, 331] width 61 height 9
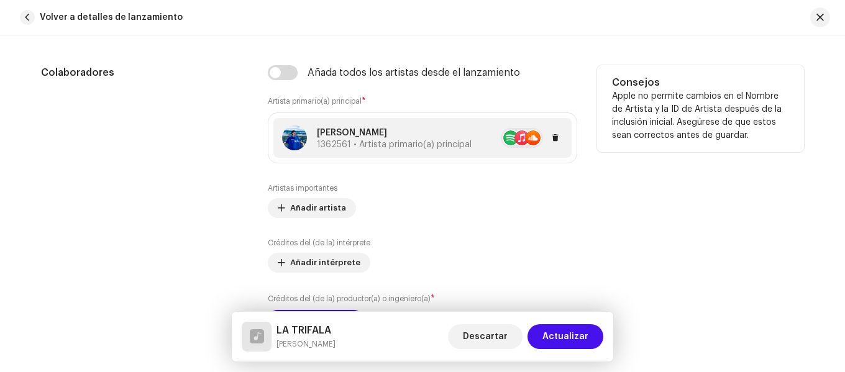
scroll to position [746, 0]
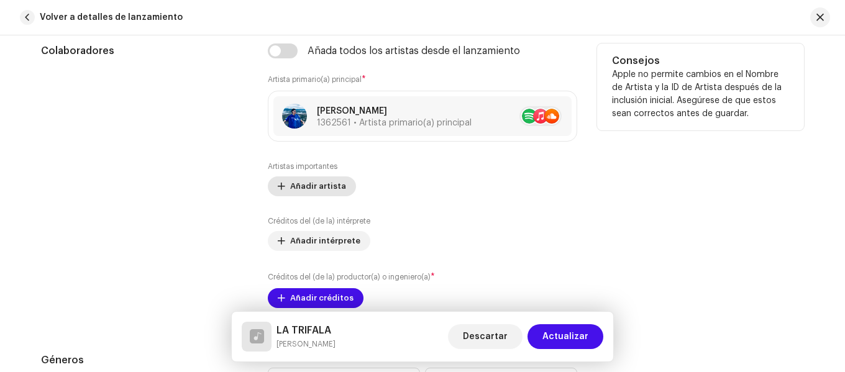
click at [329, 193] on span "Añadir artista" at bounding box center [318, 186] width 56 height 25
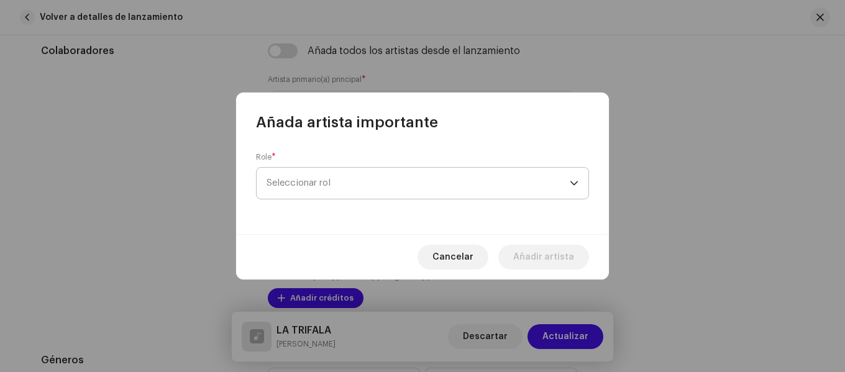
click at [358, 183] on span "Seleccionar rol" at bounding box center [418, 183] width 303 height 31
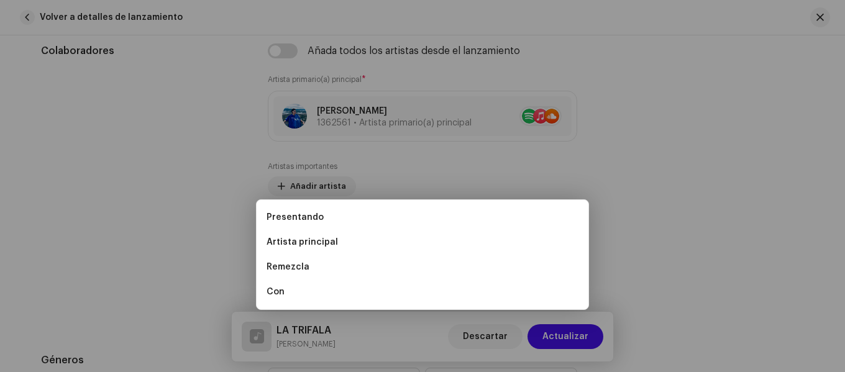
click at [195, 135] on div "Añada artista importante Role * Seleccionar rol Cancelar Añadir artista" at bounding box center [422, 186] width 845 height 372
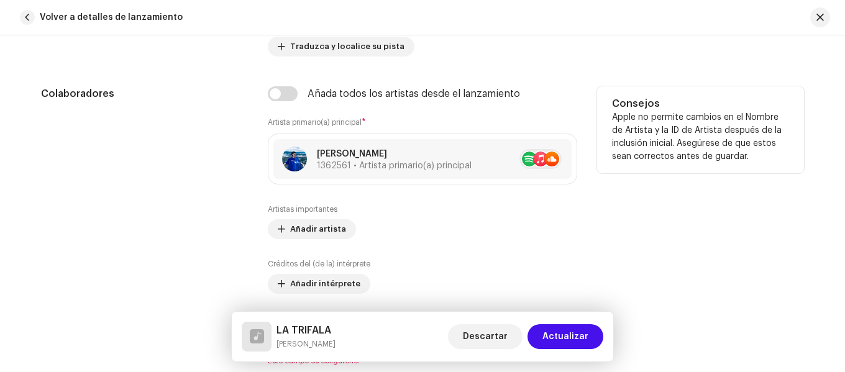
scroll to position [683, 0]
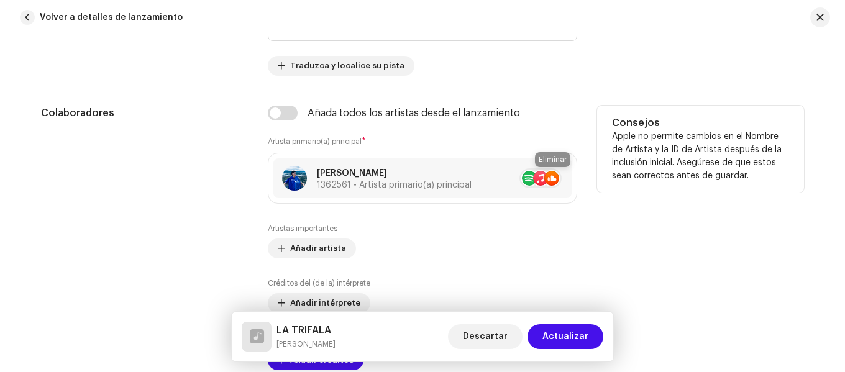
click at [570, 174] on span at bounding box center [573, 178] width 7 height 10
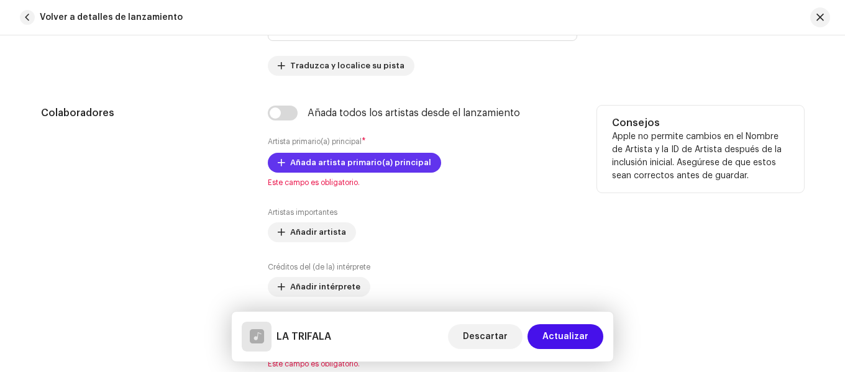
click at [311, 165] on font "Añada artista primario(a) principal" at bounding box center [360, 162] width 141 height 8
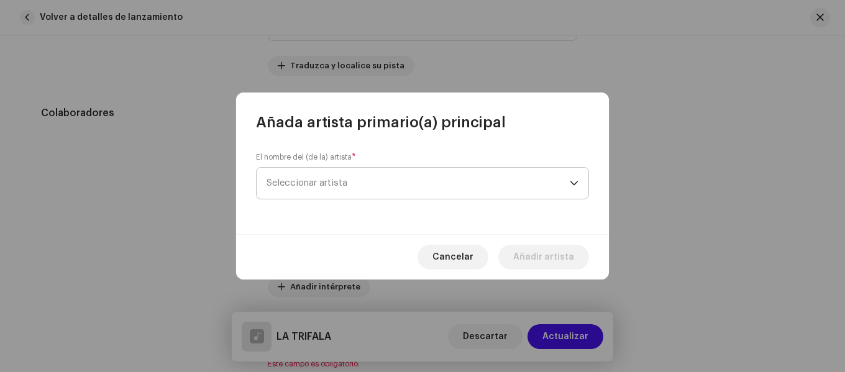
click at [321, 180] on font "Seleccionar artista" at bounding box center [307, 182] width 81 height 9
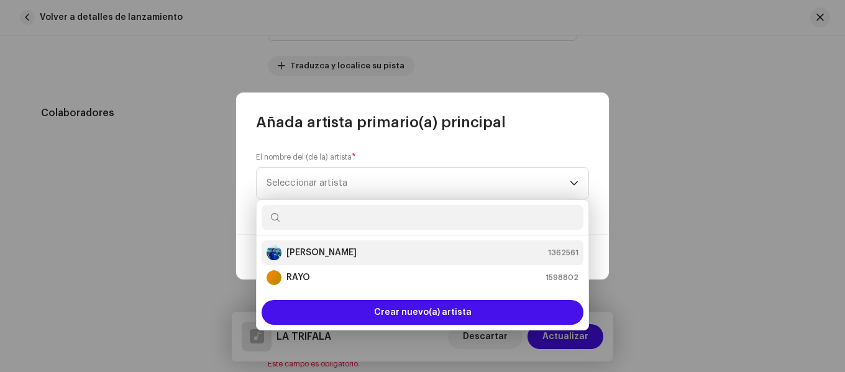
click at [329, 256] on font "[PERSON_NAME]" at bounding box center [321, 253] width 70 height 9
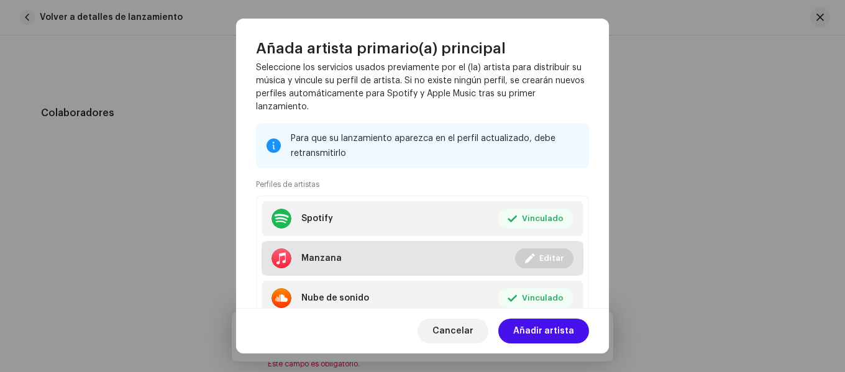
scroll to position [124, 0]
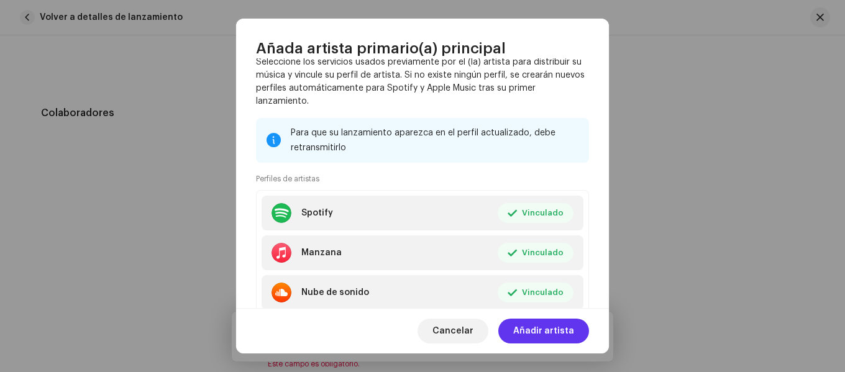
click at [552, 330] on font "Añadir artista" at bounding box center [543, 331] width 61 height 9
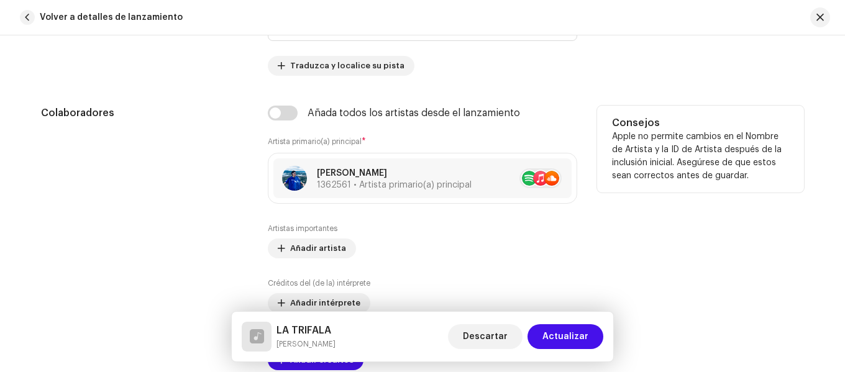
scroll to position [746, 0]
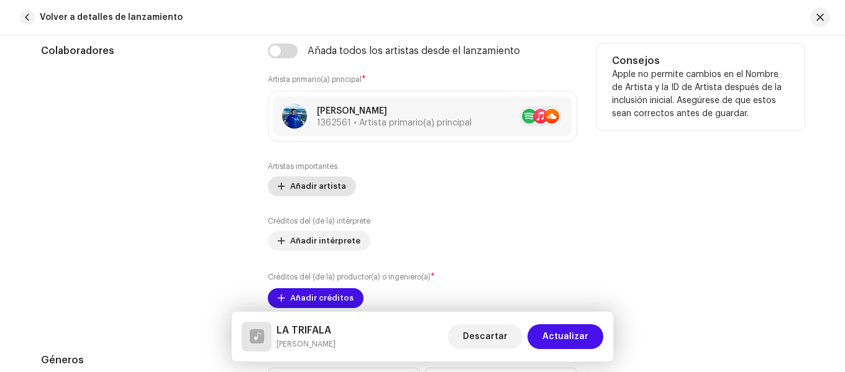
click at [326, 189] on font "Añadir artista" at bounding box center [318, 186] width 56 height 8
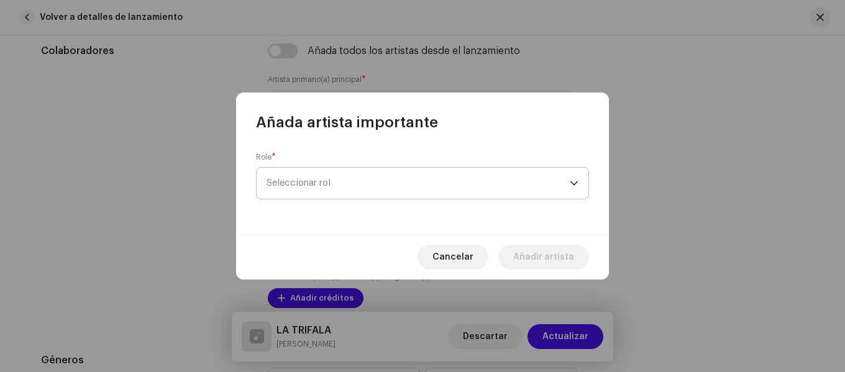
click at [321, 185] on font "Seleccionar rol" at bounding box center [299, 182] width 64 height 9
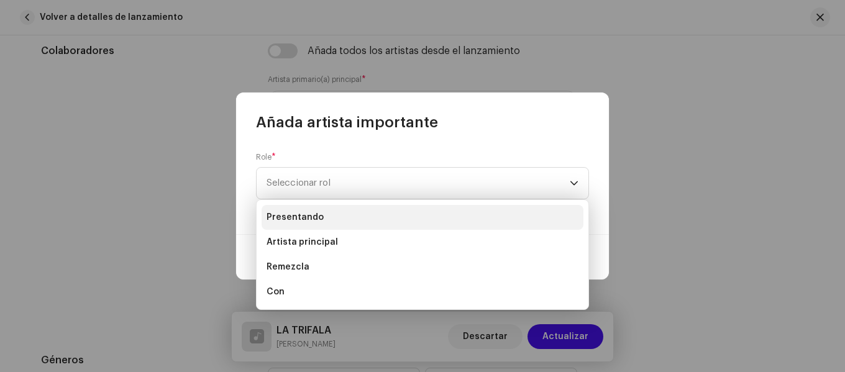
click at [329, 214] on li "Presentando" at bounding box center [423, 217] width 322 height 25
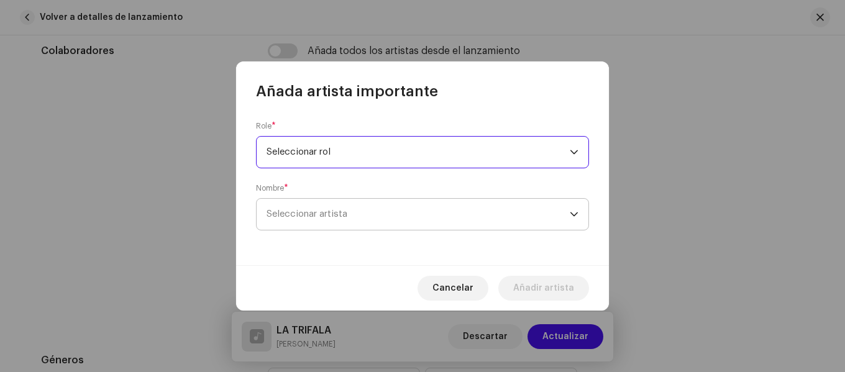
click at [331, 214] on font "Seleccionar artista" at bounding box center [307, 213] width 81 height 9
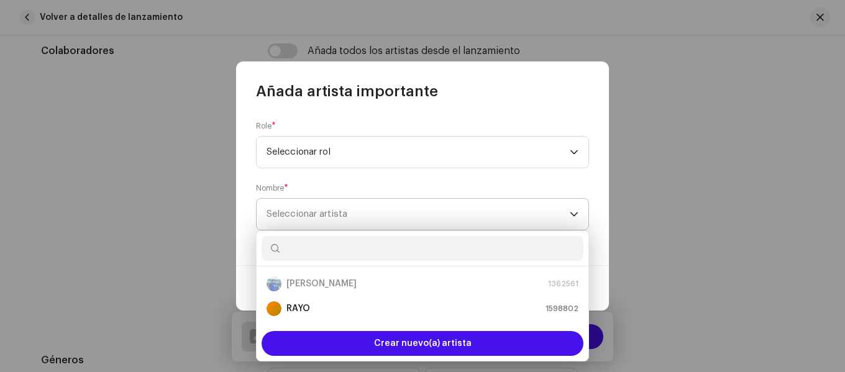
type input "d"
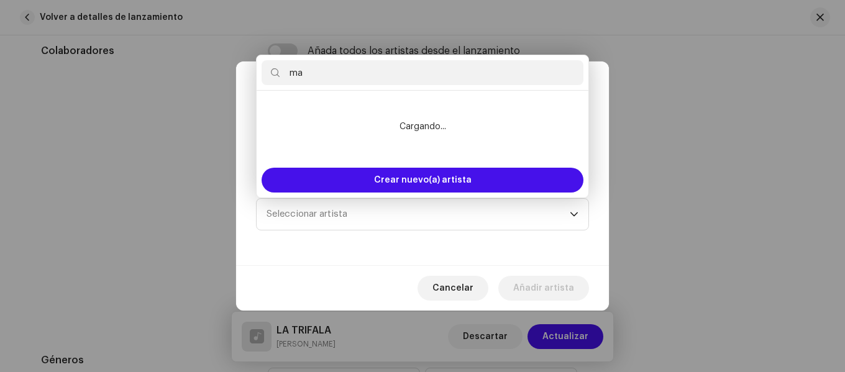
type input "m"
type input "[PERSON_NAME]"
click at [367, 123] on li "No se encontraron resultados" at bounding box center [423, 127] width 322 height 62
click at [368, 133] on li "No se encontraron resultados" at bounding box center [423, 127] width 322 height 62
click at [465, 286] on font "Cancelar" at bounding box center [452, 288] width 41 height 9
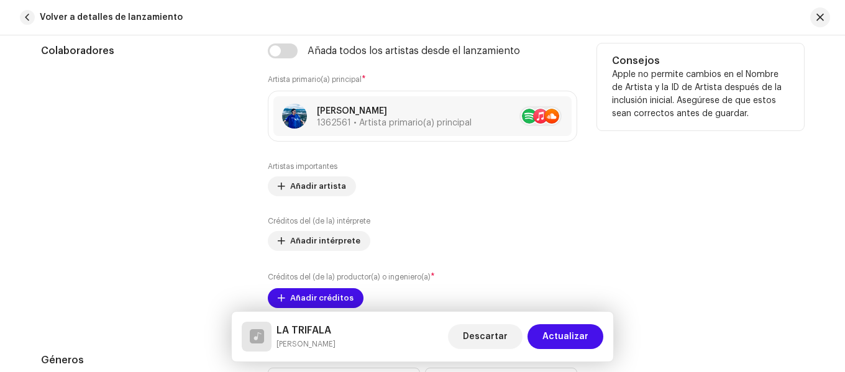
scroll to position [870, 0]
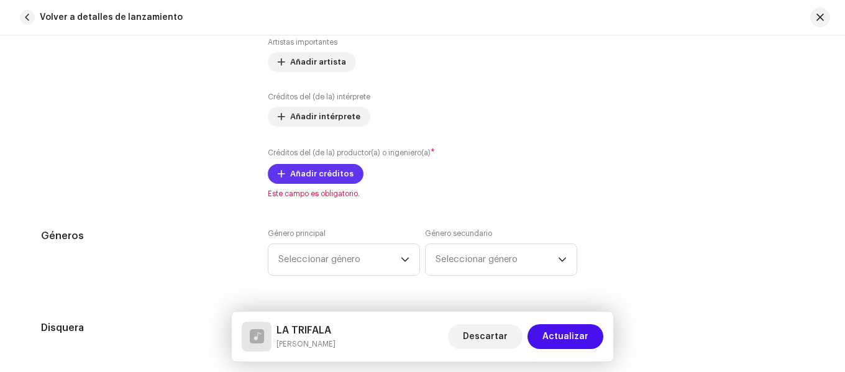
click at [336, 171] on font "Añadir créditos" at bounding box center [321, 174] width 63 height 8
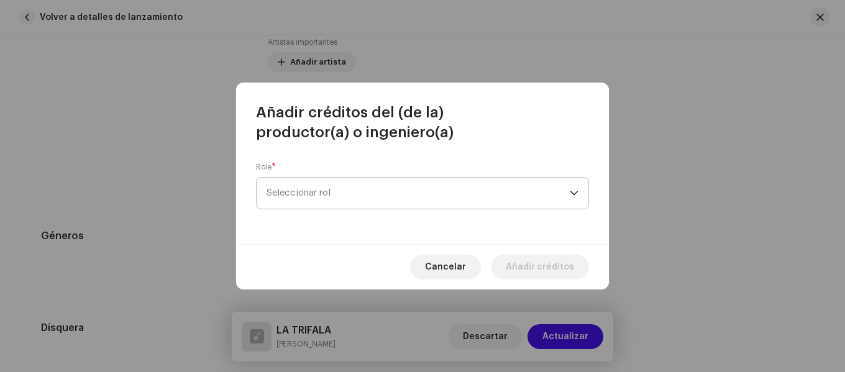
click at [326, 193] on font "Seleccionar rol" at bounding box center [299, 192] width 64 height 9
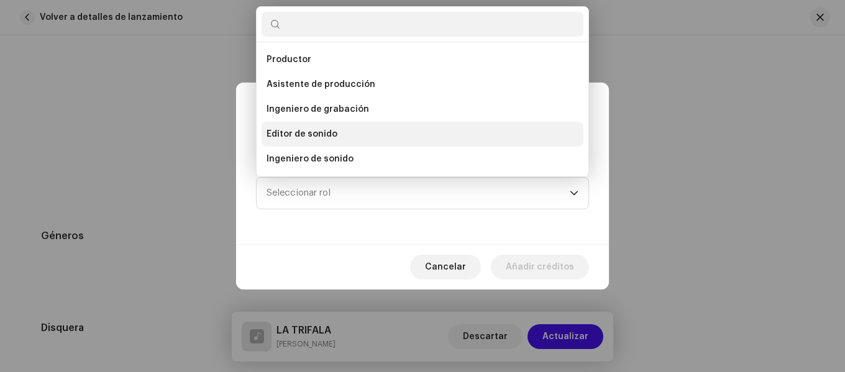
scroll to position [547, 0]
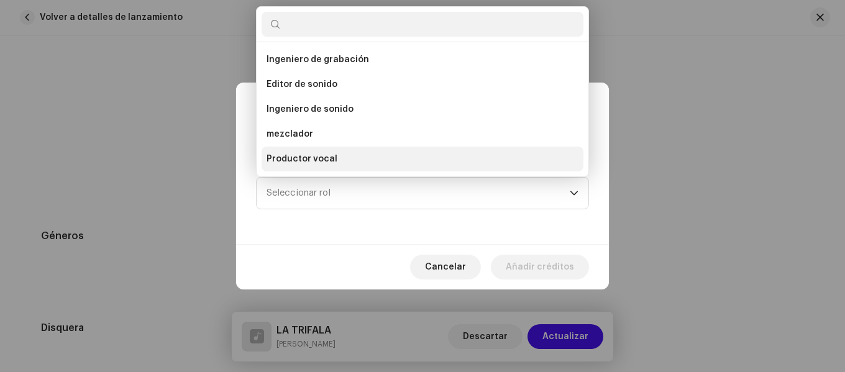
click at [337, 160] on li "Productor vocal" at bounding box center [423, 159] width 322 height 25
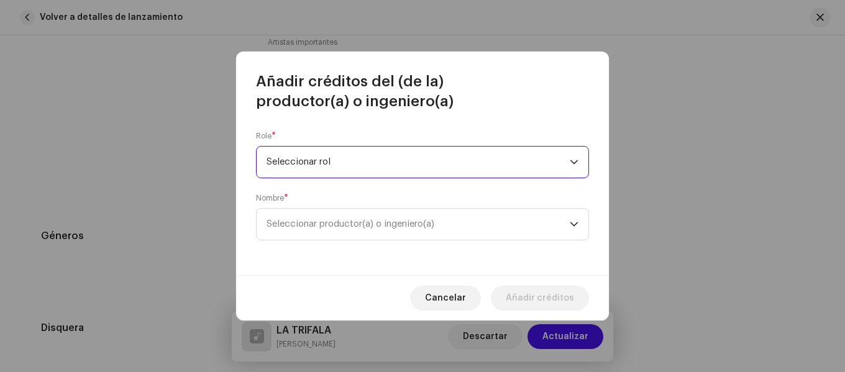
click at [321, 170] on span "Seleccionar rol" at bounding box center [418, 162] width 303 height 31
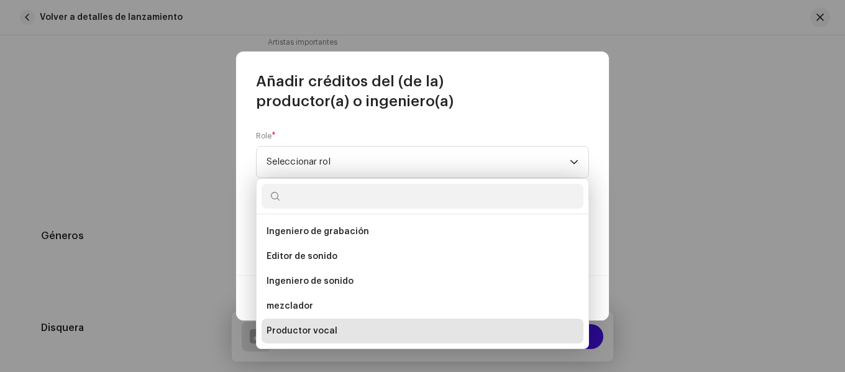
click at [324, 332] on font "Productor vocal" at bounding box center [302, 331] width 71 height 9
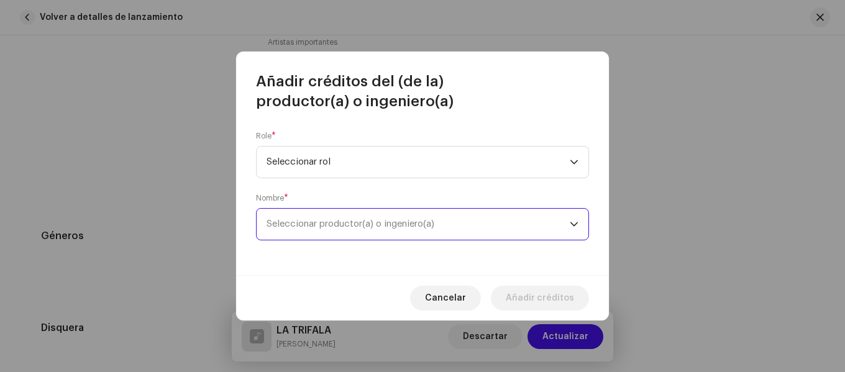
click at [319, 223] on span "Seleccionar productor(a) o ingeniero(a)" at bounding box center [351, 223] width 168 height 9
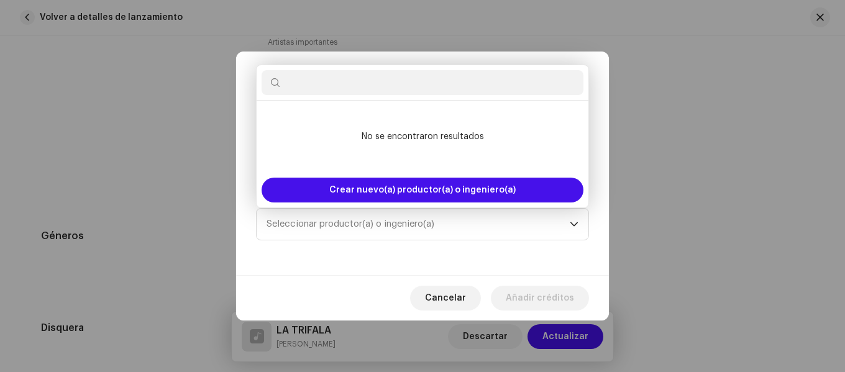
click at [401, 86] on input "text" at bounding box center [423, 82] width 322 height 25
type input "[PERSON_NAME]"
click at [460, 305] on span "Cancelar" at bounding box center [445, 298] width 41 height 25
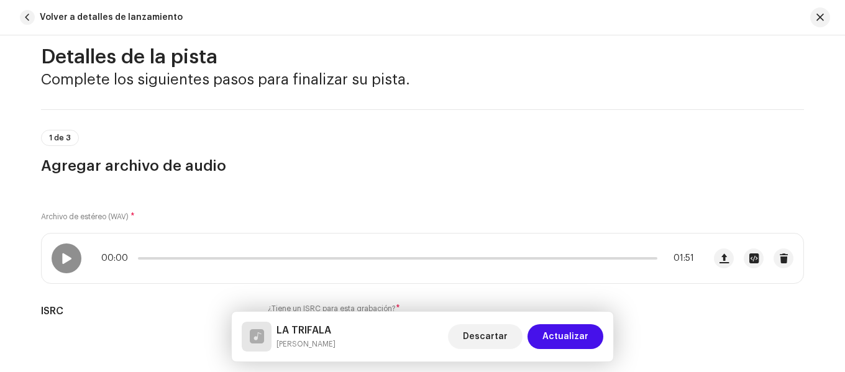
scroll to position [0, 0]
